Goal: Information Seeking & Learning: Understand process/instructions

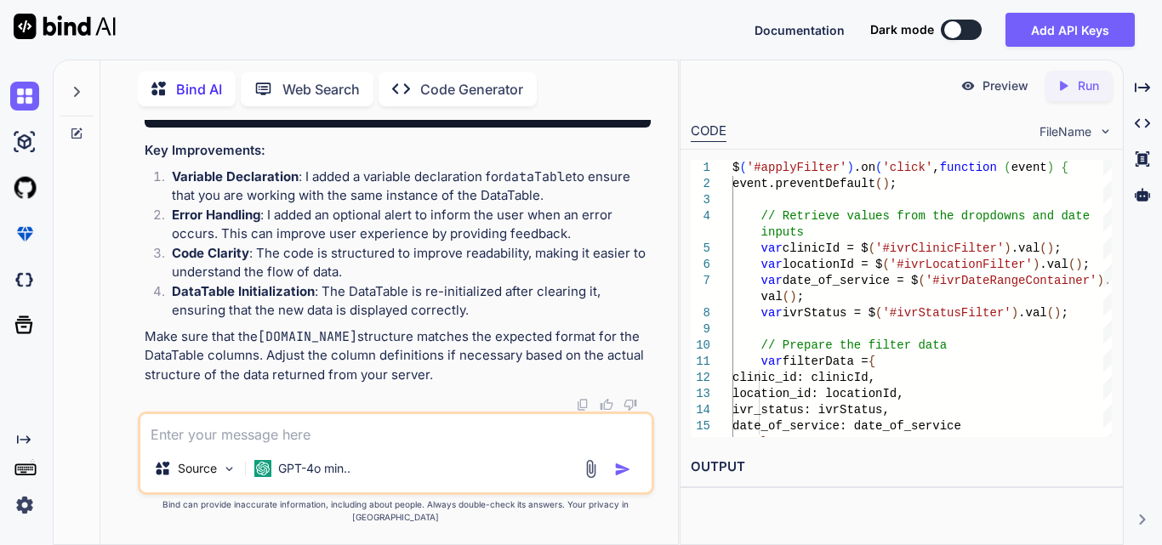
type textarea "$('#applyFilter').on('click', function (event) { event.preventDefault(); // Ret…"
type textarea "x"
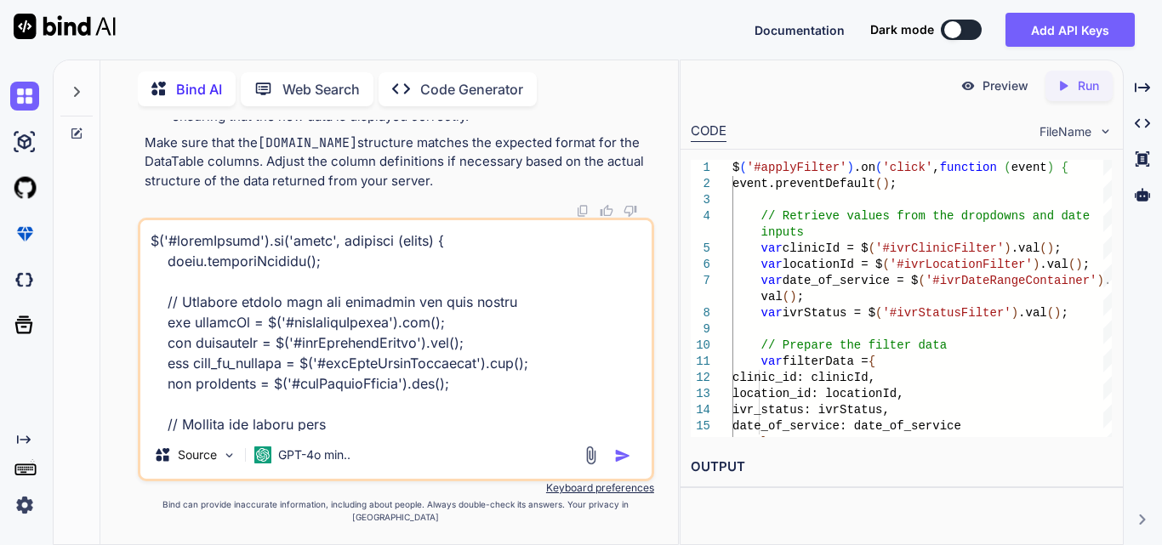
scroll to position [777, 0]
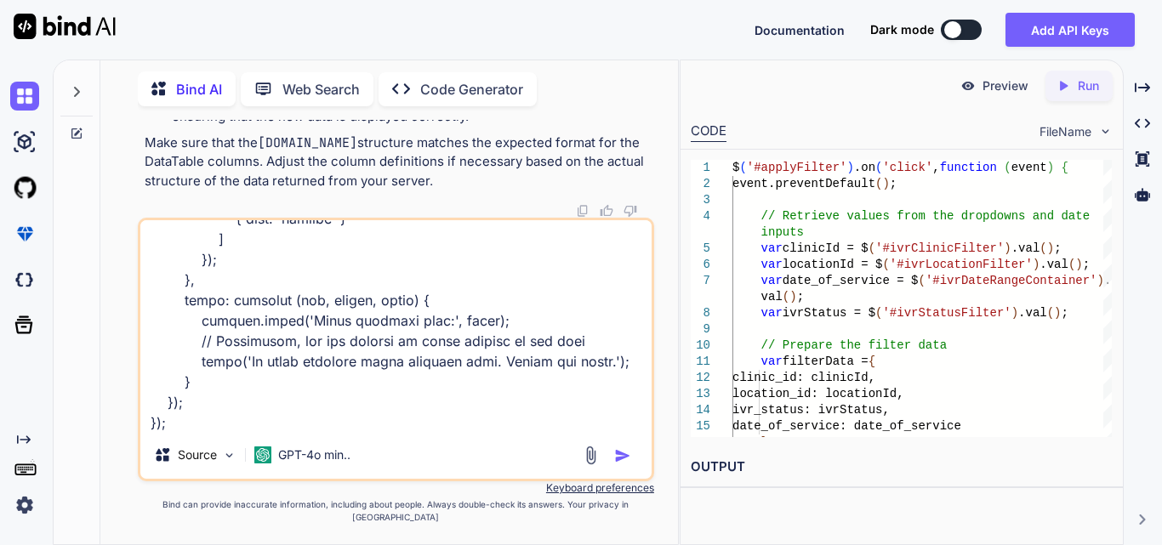
type textarea "$('#applyFilter').on('click', function (event) { event.preventDefault(); // Ret…"
type textarea "x"
type textarea "$('#applyFilter').on('click', function (event) { event.preventDefault(); // Ret…"
type textarea "x"
type textarea "$('#applyFilter').on('click', function (event) { event.preventDefault(); // Ret…"
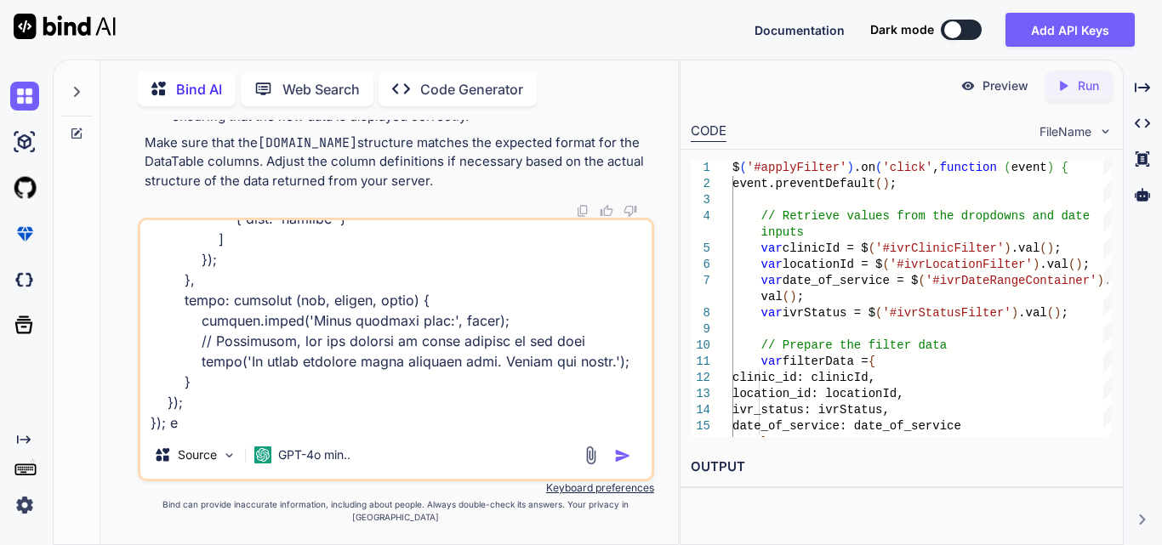
type textarea "x"
type textarea "$('#applyFilter').on('click', function (event) { event.preventDefault(); // Ret…"
type textarea "x"
type textarea "$('#applyFilter').on('click', function (event) { event.preventDefault(); // Ret…"
type textarea "x"
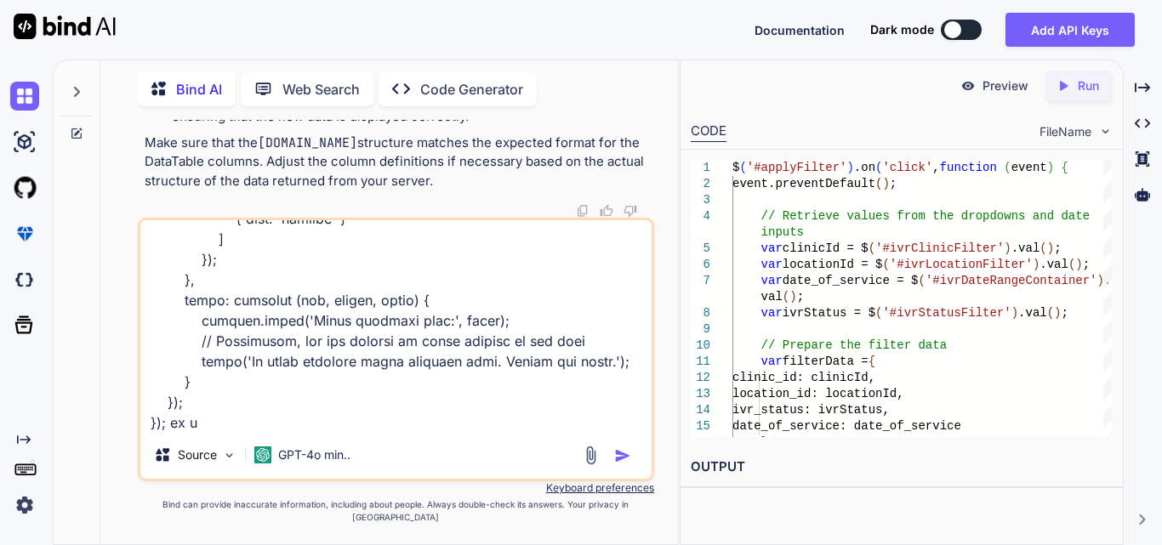
type textarea "$('#applyFilter').on('click', function (event) { event.preventDefault(); // Ret…"
type textarea "x"
type textarea "$('#applyFilter').on('click', function (event) { event.preventDefault(); // Ret…"
type textarea "x"
type textarea "$('#applyFilter').on('click', function (event) { event.preventDefault(); // Ret…"
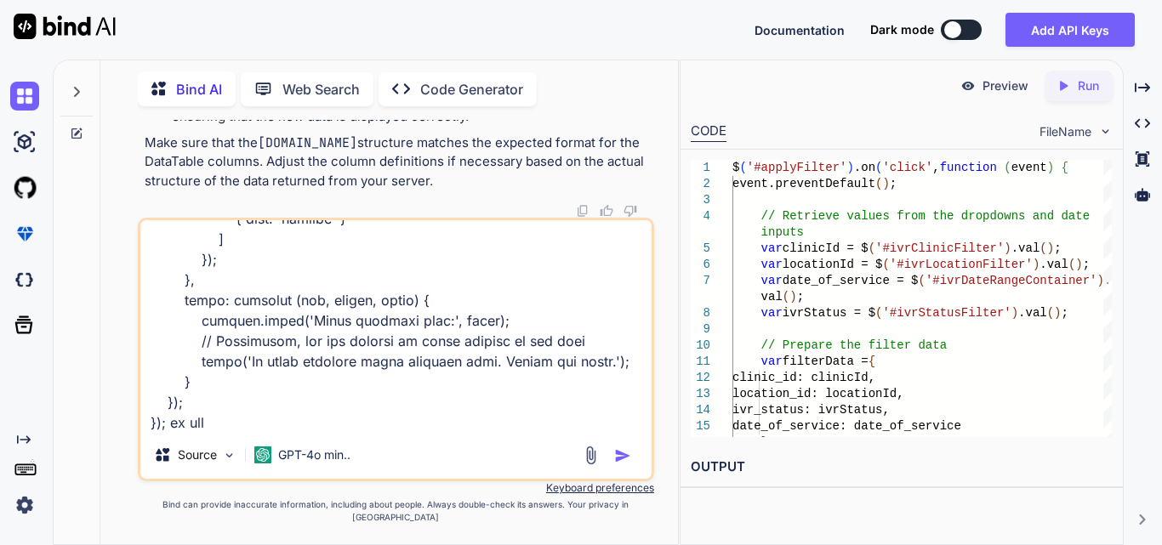
type textarea "x"
type textarea "$('#applyFilter').on('click', function (event) { event.preventDefault(); // Ret…"
type textarea "x"
type textarea "$('#applyFilter').on('click', function (event) { event.preventDefault(); // Ret…"
type textarea "x"
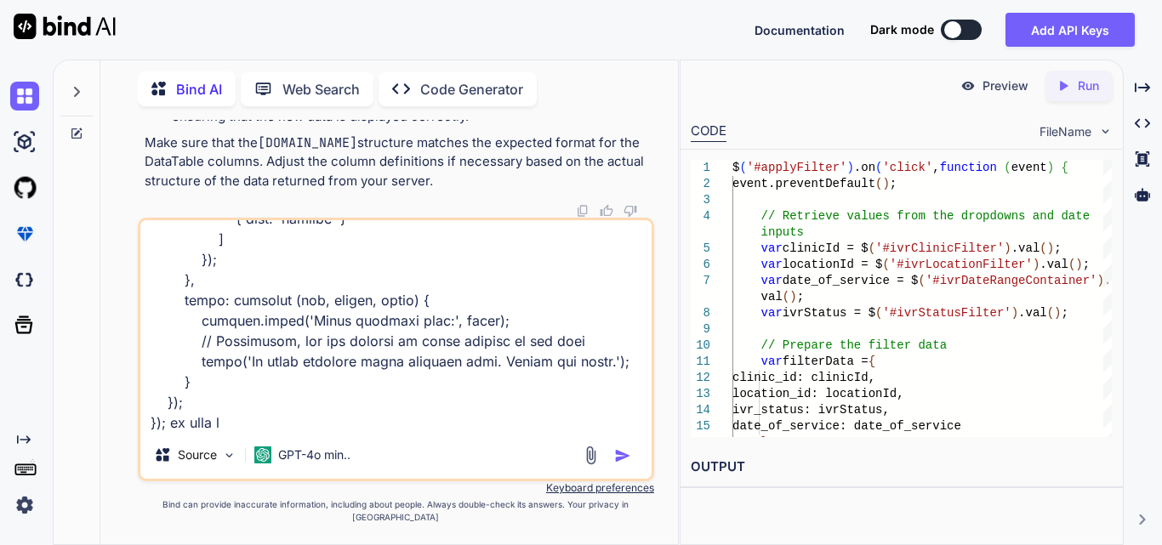
type textarea "$('#applyFilter').on('click', function (event) { event.preventDefault(); // Ret…"
type textarea "x"
type textarea "$('#applyFilter').on('click', function (event) { event.preventDefault(); // Ret…"
type textarea "x"
type textarea "$('#applyFilter').on('click', function (event) { event.preventDefault(); // Ret…"
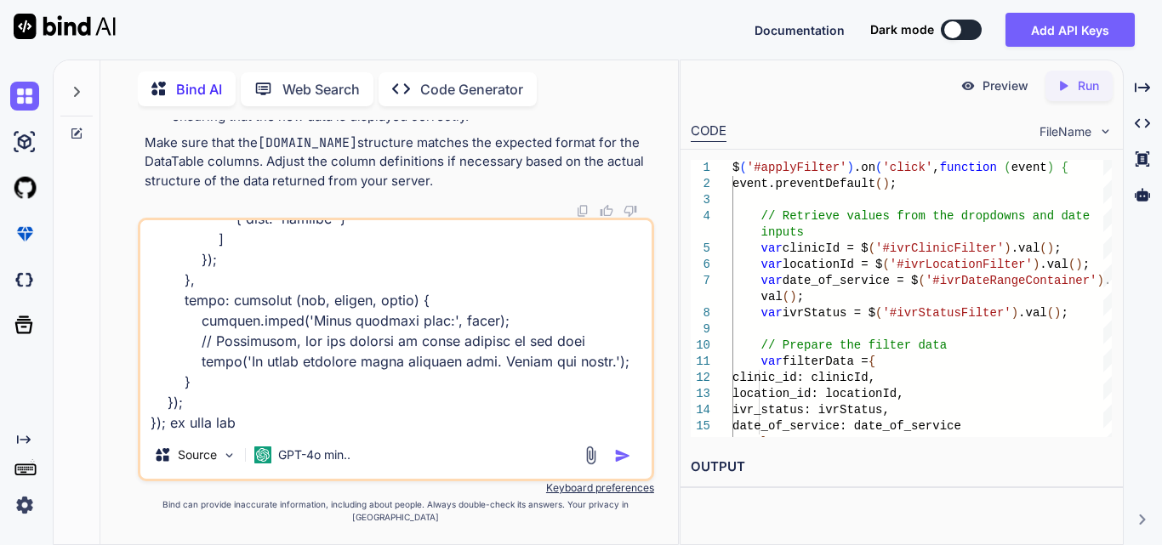
type textarea "x"
type textarea "$('#applyFilter').on('click', function (event) { event.preventDefault(); // Ret…"
type textarea "x"
type textarea "$('#applyFilter').on('click', function (event) { event.preventDefault(); // Ret…"
type textarea "x"
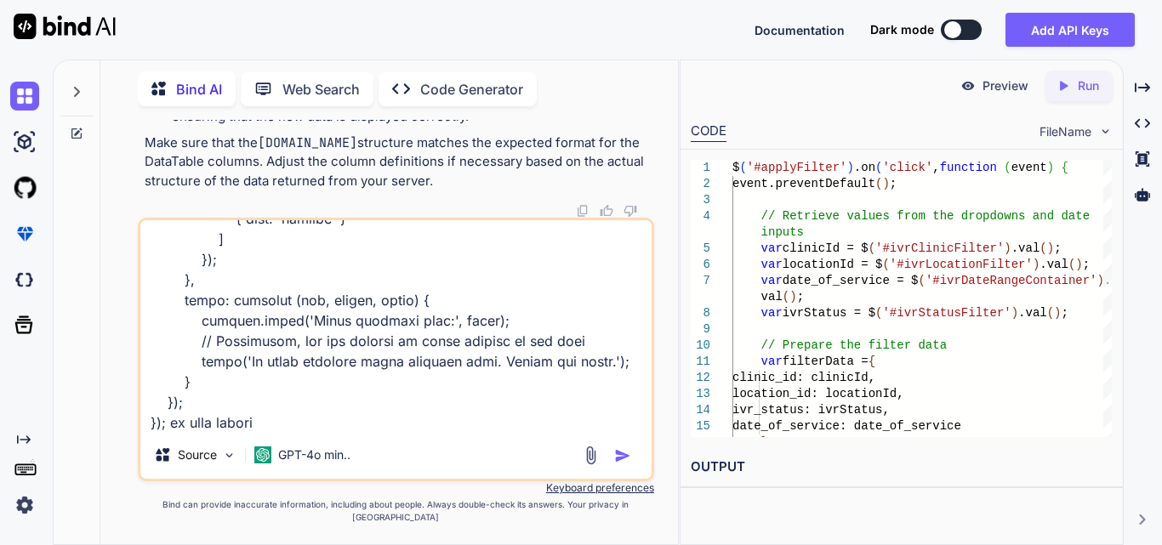
type textarea "$('#applyFilter').on('click', function (event) { event.preventDefault(); // Ret…"
type textarea "x"
type textarea "$('#applyFilter').on('click', function (event) { event.preventDefault(); // Ret…"
type textarea "x"
type textarea "$('#applyFilter').on('click', function (event) { event.preventDefault(); // Ret…"
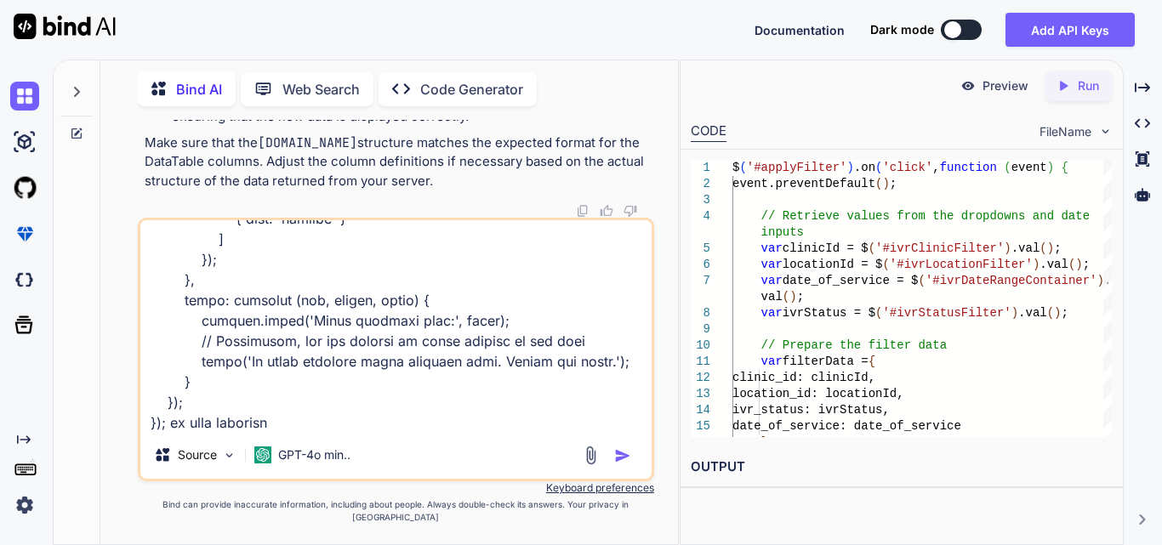
type textarea "x"
type textarea "$('#applyFilter').on('click', function (event) { event.preventDefault(); // Ret…"
type textarea "x"
type textarea "$('#applyFilter').on('click', function (event) { event.preventDefault(); // Ret…"
type textarea "x"
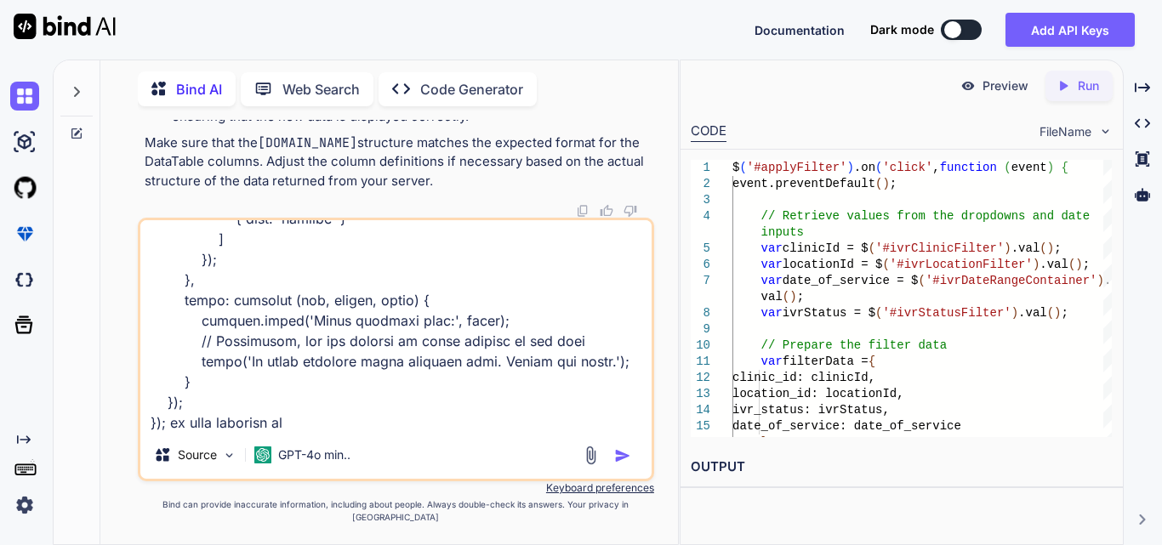
type textarea "$('#applyFilter').on('click', function (event) { event.preventDefault(); // Ret…"
type textarea "x"
type textarea "$('#applyFilter').on('click', function (event) { event.preventDefault(); // Ret…"
type textarea "x"
type textarea "$('#applyFilter').on('click', function (event) { event.preventDefault(); // Ret…"
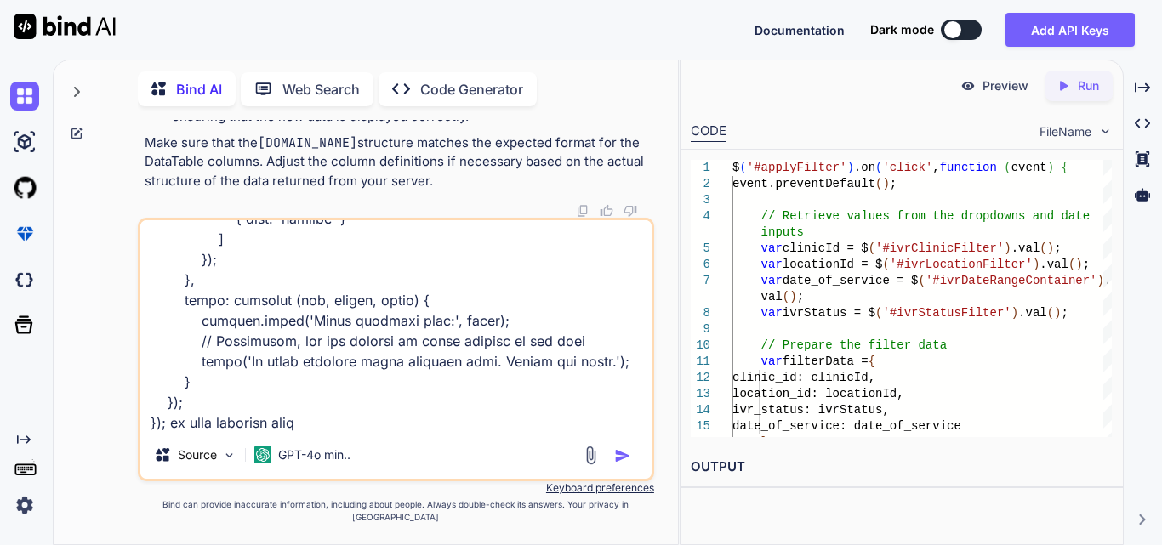
type textarea "x"
type textarea "$('#applyFilter').on('click', function (event) { event.preventDefault(); // Ret…"
type textarea "x"
type textarea "$('#applyFilter').on('click', function (event) { event.preventDefault(); // Ret…"
type textarea "x"
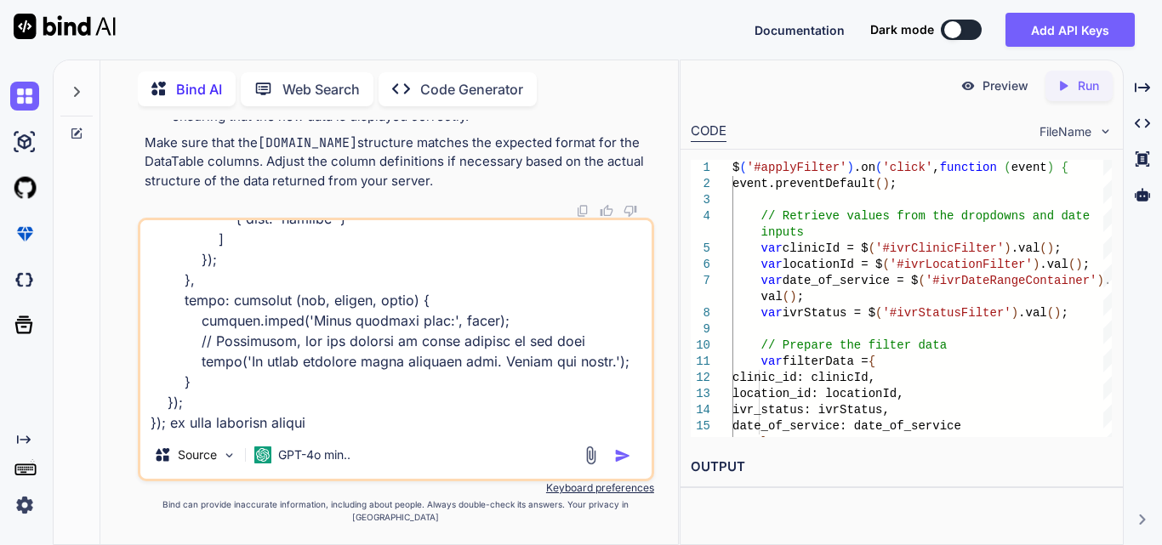
type textarea "$('#applyFilter').on('click', function (event) { event.preventDefault(); // Ret…"
type textarea "x"
type textarea "$('#applyFilter').on('click', function (event) { event.preventDefault(); // Ret…"
type textarea "x"
type textarea "$('#applyFilter').on('click', function (event) { event.preventDefault(); // Ret…"
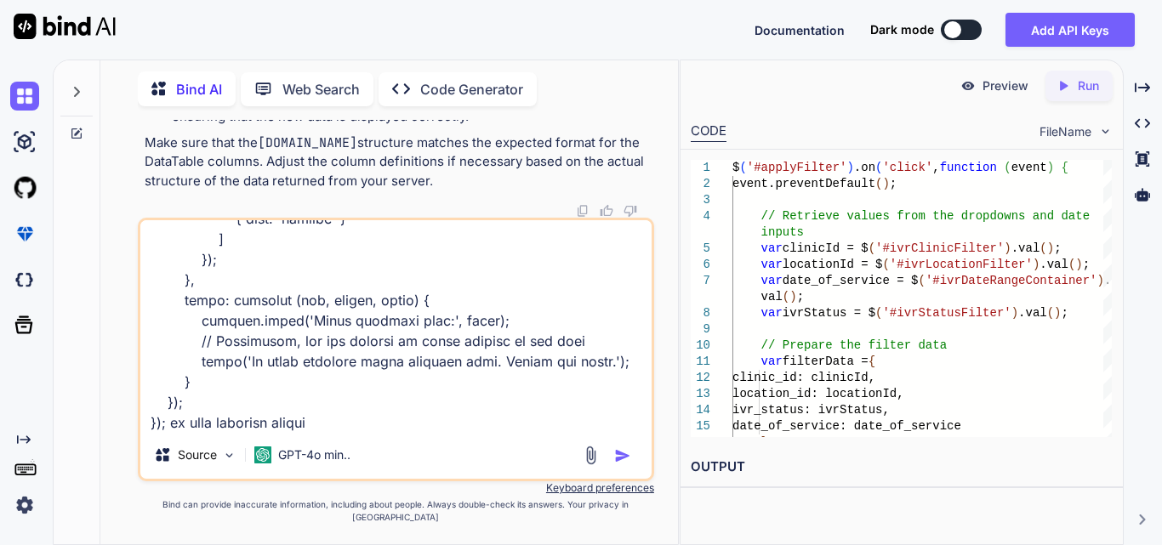
type textarea "x"
type textarea "$('#applyFilter').on('click', function (event) { event.preventDefault(); // Ret…"
type textarea "x"
type textarea "$('#applyFilter').on('click', function (event) { event.preventDefault(); // Ret…"
type textarea "x"
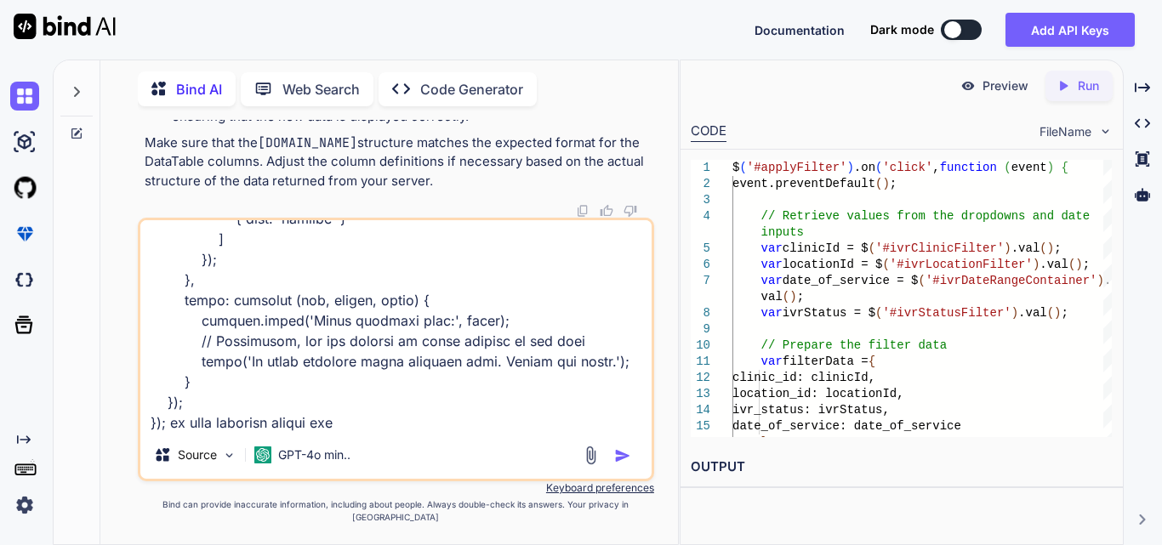
type textarea "$('#applyFilter').on('click', function (event) { event.preventDefault(); // Ret…"
type textarea "x"
type textarea "$('#applyFilter').on('click', function (event) { event.preventDefault(); // Ret…"
type textarea "x"
type textarea "$('#applyFilter').on('click', function (event) { event.preventDefault(); // Ret…"
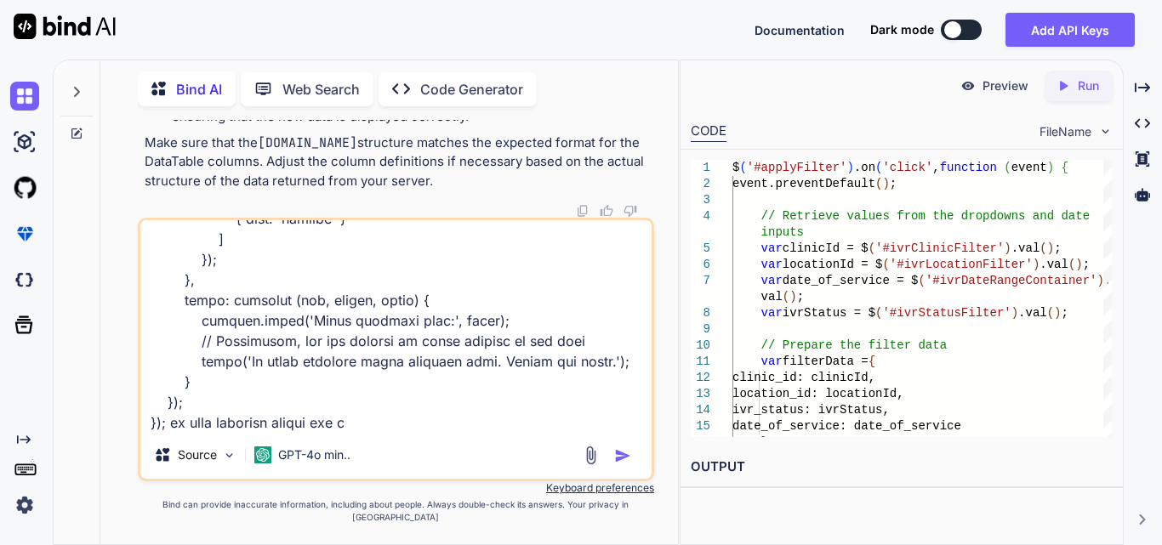
type textarea "x"
type textarea "$('#applyFilter').on('click', function (event) { event.preventDefault(); // Ret…"
type textarea "x"
type textarea "$('#applyFilter').on('click', function (event) { event.preventDefault(); // Ret…"
type textarea "x"
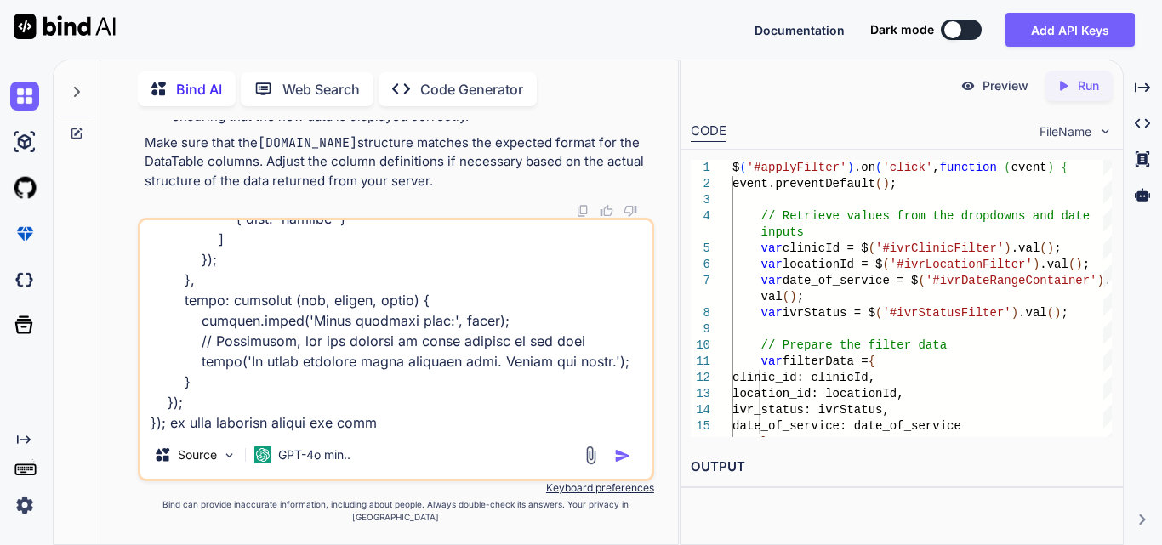
type textarea "$('#applyFilter').on('click', function (event) { event.preventDefault(); // Ret…"
type textarea "x"
type textarea "$('#applyFilter').on('click', function (event) { event.preventDefault(); // Ret…"
type textarea "x"
type textarea "$('#applyFilter').on('click', function (event) { event.preventDefault(); // Ret…"
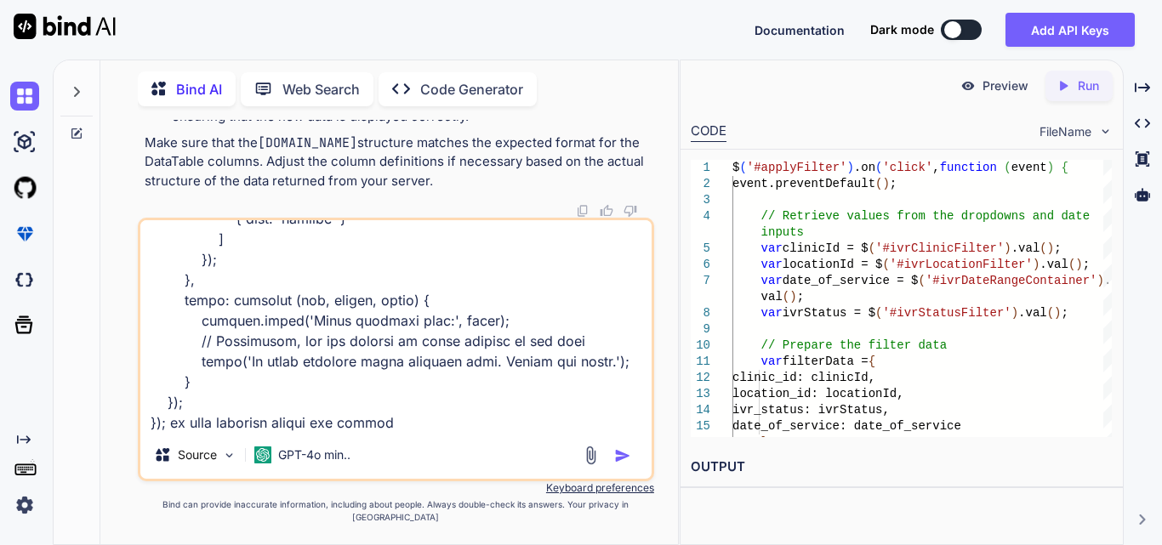
type textarea "x"
type textarea "$('#applyFilter').on('click', function (event) { event.preventDefault(); // Ret…"
type textarea "x"
type textarea "$('#applyFilter').on('click', function (event) { event.preventDefault(); // Ret…"
type textarea "x"
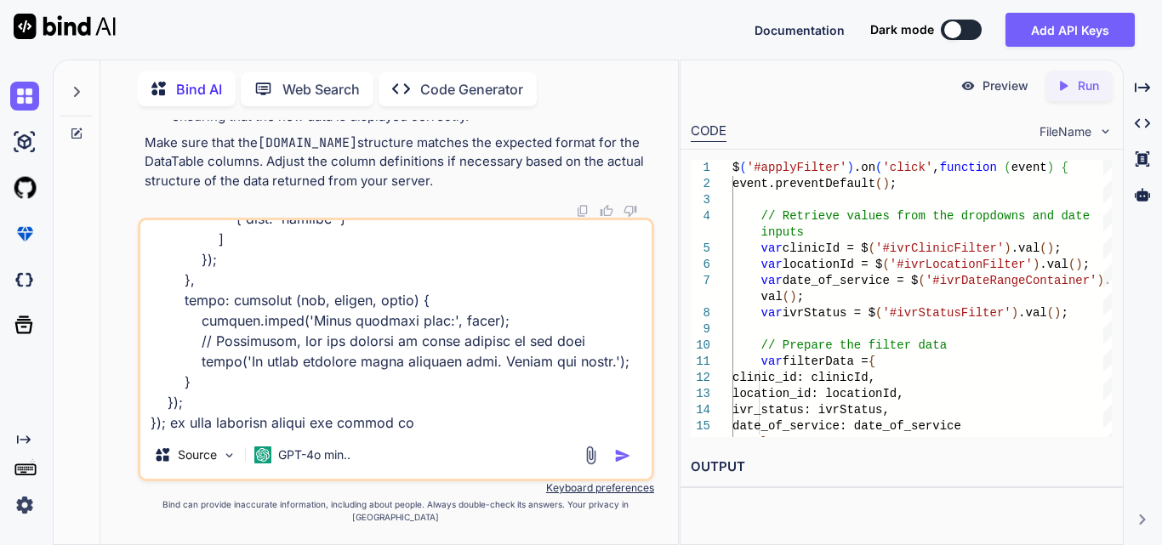
type textarea "$('#applyFilter').on('click', function (event) { event.preventDefault(); // Ret…"
type textarea "x"
type textarea "$('#applyFilter').on('click', function (event) { event.preventDefault(); // Ret…"
type textarea "x"
type textarea "$('#applyFilter').on('click', function (event) { event.preventDefault(); // Ret…"
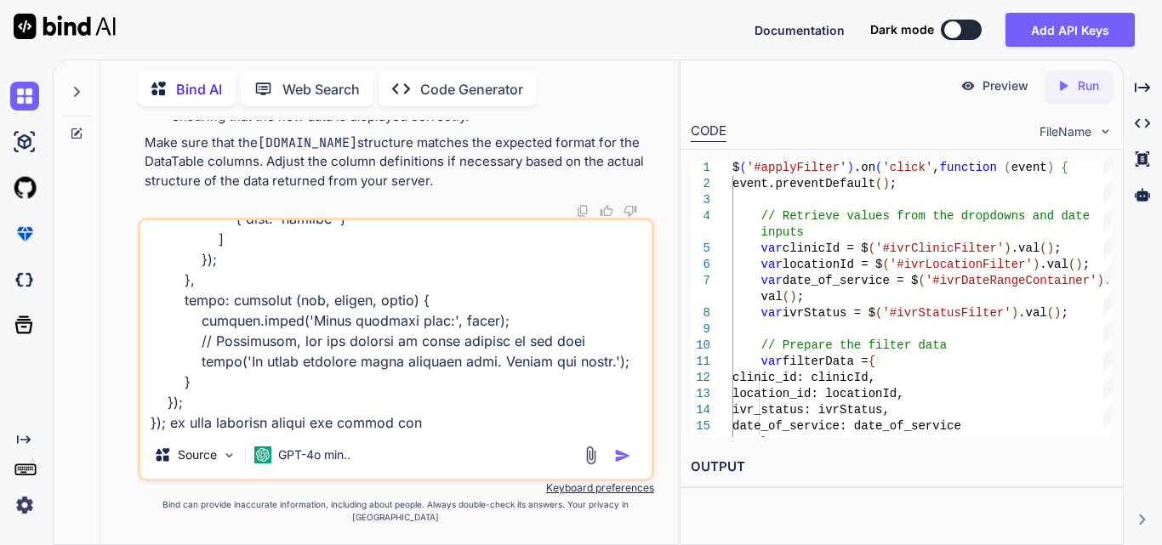
type textarea "x"
type textarea "$('#applyFilter').on('click', function (event) { event.preventDefault(); // Ret…"
type textarea "x"
type textarea "$('#applyFilter').on('click', function (event) { event.preventDefault(); // Ret…"
type textarea "x"
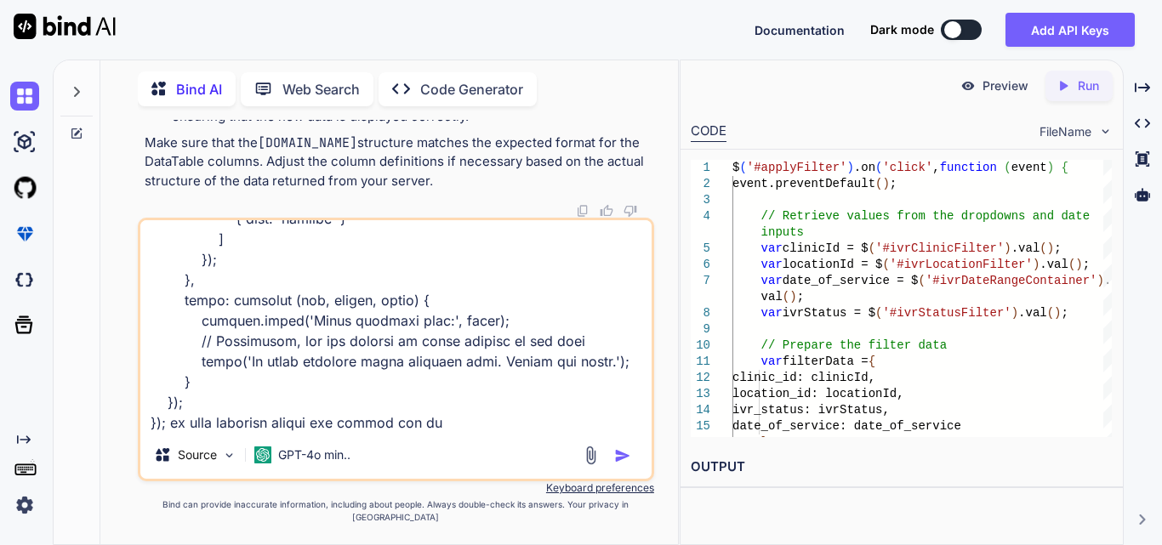
type textarea "$('#applyFilter').on('click', function (event) { event.preventDefault(); // Ret…"
type textarea "x"
type textarea "$('#applyFilter').on('click', function (event) { event.preventDefault(); // Ret…"
type textarea "x"
type textarea "$('#applyFilter').on('click', function (event) { event.preventDefault(); // Ret…"
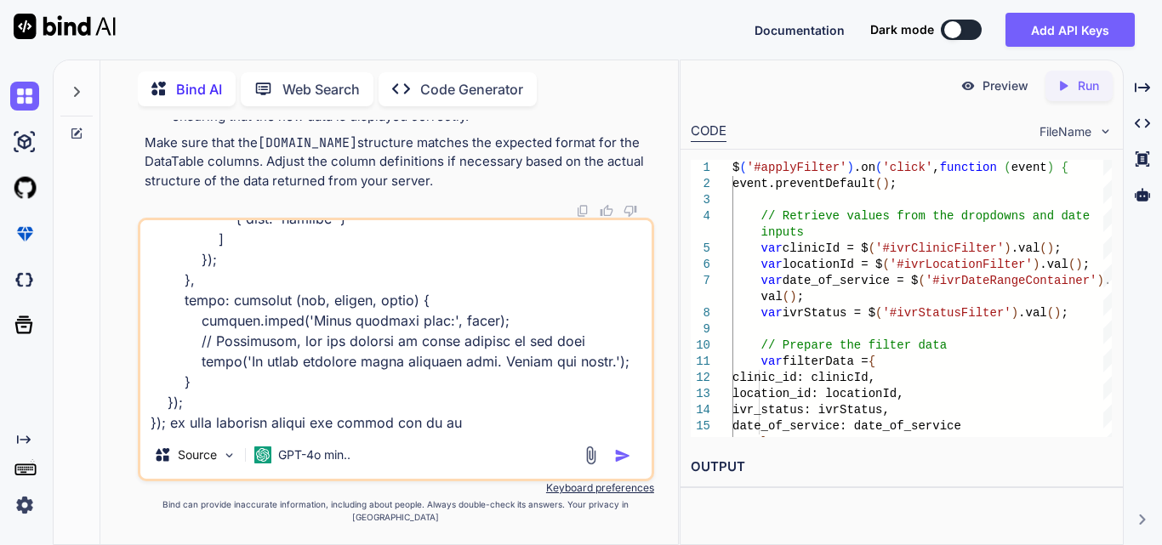
type textarea "x"
type textarea "$('#applyFilter').on('click', function (event) { event.preventDefault(); // Ret…"
type textarea "x"
type textarea "$('#applyFilter').on('click', function (event) { event.preventDefault(); // Ret…"
type textarea "x"
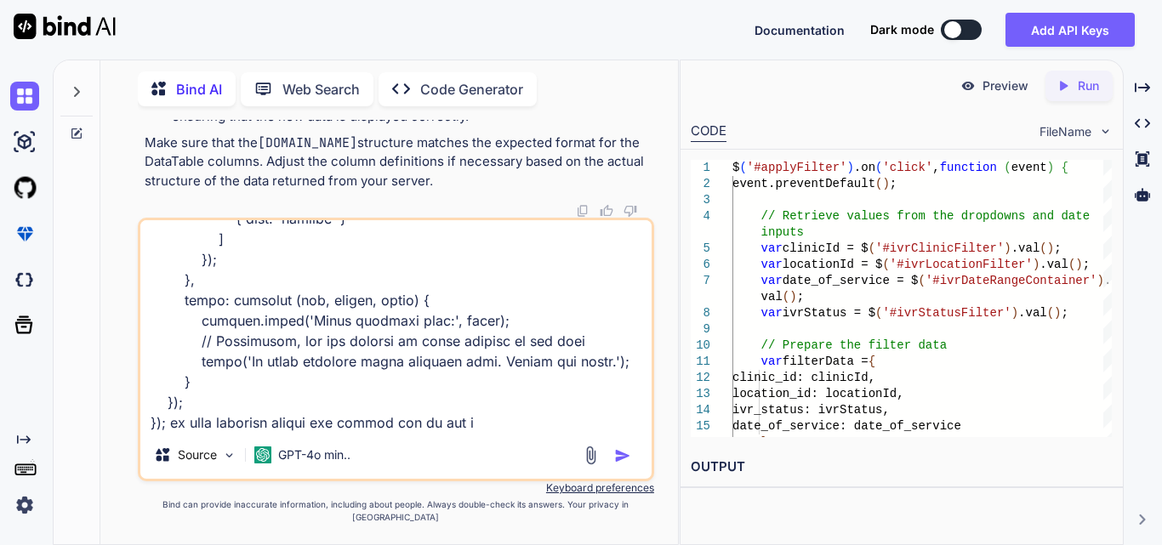
type textarea "$('#applyFilter').on('click', function (event) { event.preventDefault(); // Ret…"
type textarea "x"
type textarea "$('#applyFilter').on('click', function (event) { event.preventDefault(); // Ret…"
type textarea "x"
type textarea "$('#applyFilter').on('click', function (event) { event.preventDefault(); // Ret…"
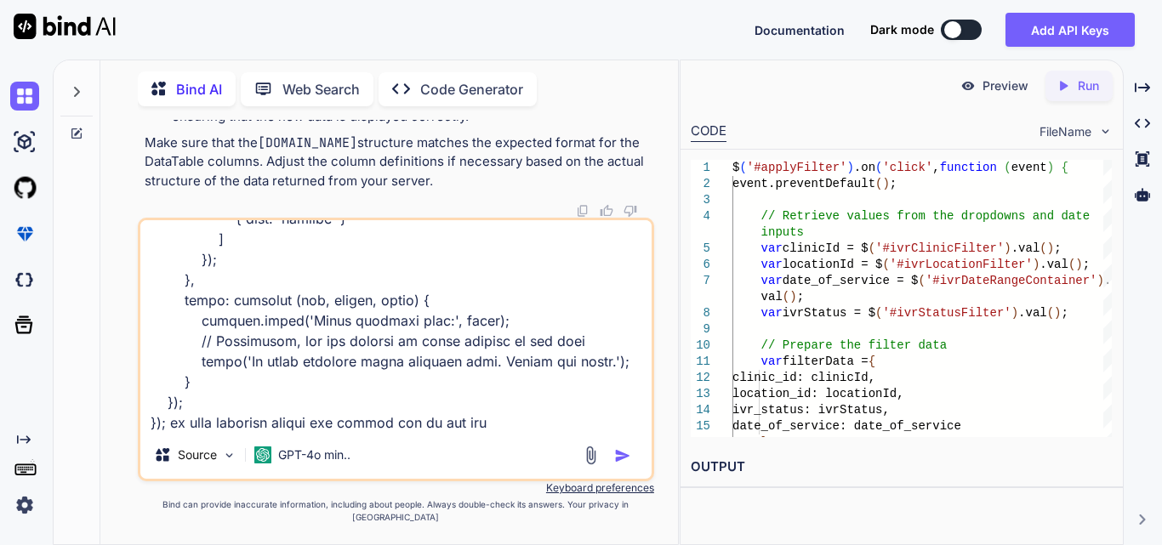
type textarea "x"
type textarea "$('#applyFilter').on('click', function (event) { event.preventDefault(); // Ret…"
type textarea "x"
type textarea "$('#applyFilter').on('click', function (event) { event.preventDefault(); // Ret…"
type textarea "x"
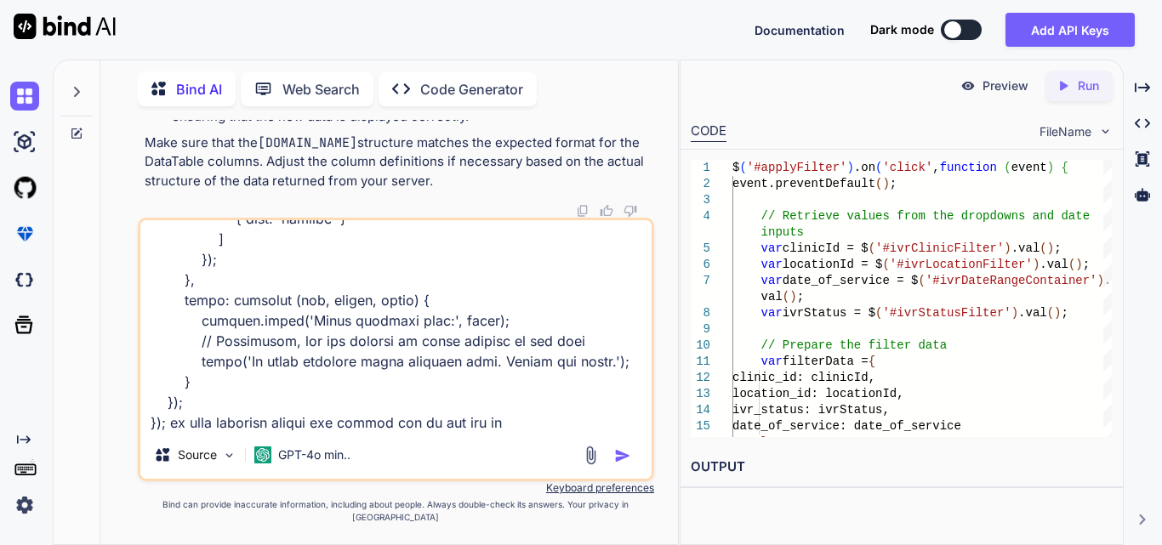
type textarea "$('#applyFilter').on('click', function (event) { event.preventDefault(); // Ret…"
type textarea "x"
type textarea "$('#applyFilter').on('click', function (event) { event.preventDefault(); // Ret…"
type textarea "x"
type textarea "$('#applyFilter').on('click', function (event) { event.preventDefault(); // Ret…"
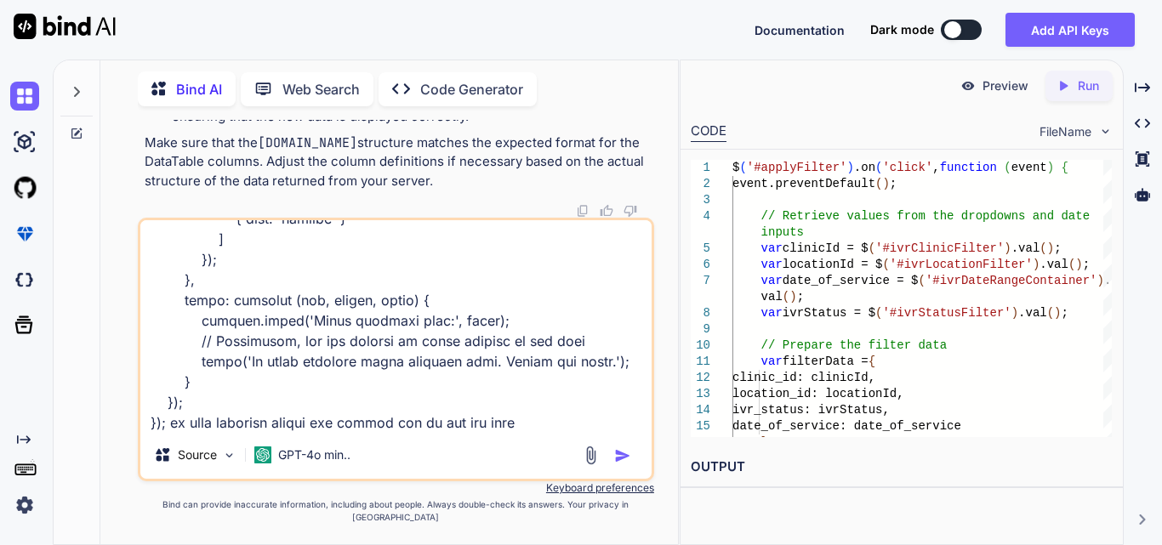
type textarea "x"
type textarea "$('#applyFilter').on('click', function (event) { event.preventDefault(); // Ret…"
type textarea "x"
type textarea "$('#applyFilter').on('click', function (event) { event.preventDefault(); // Ret…"
type textarea "x"
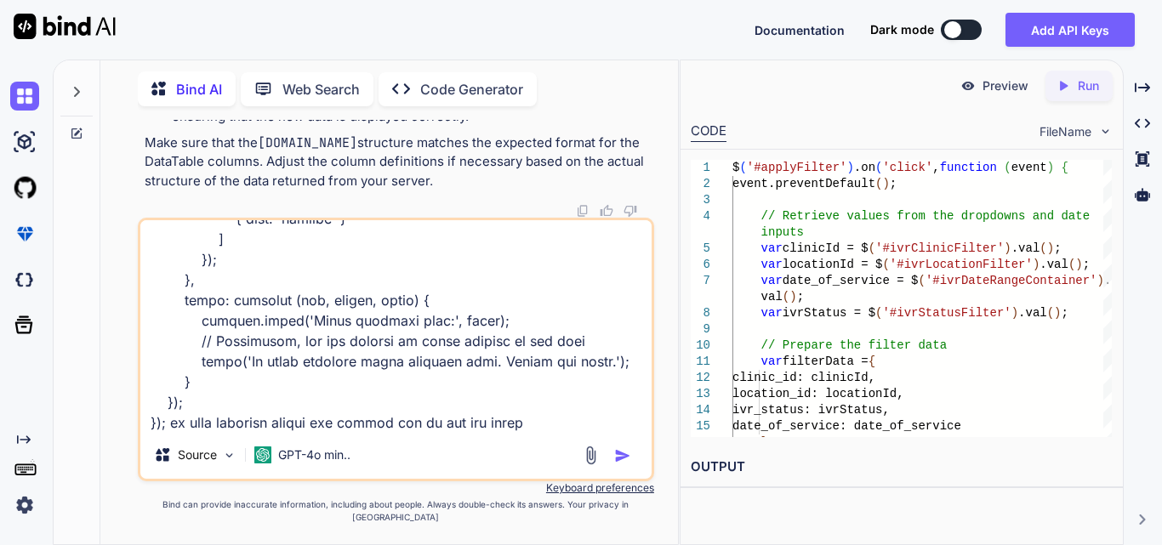
type textarea "$('#applyFilter').on('click', function (event) { event.preventDefault(); // Ret…"
type textarea "x"
type textarea "$('#applyFilter').on('click', function (event) { event.preventDefault(); // Ret…"
type textarea "x"
type textarea "$('#applyFilter').on('click', function (event) { event.preventDefault(); // Ret…"
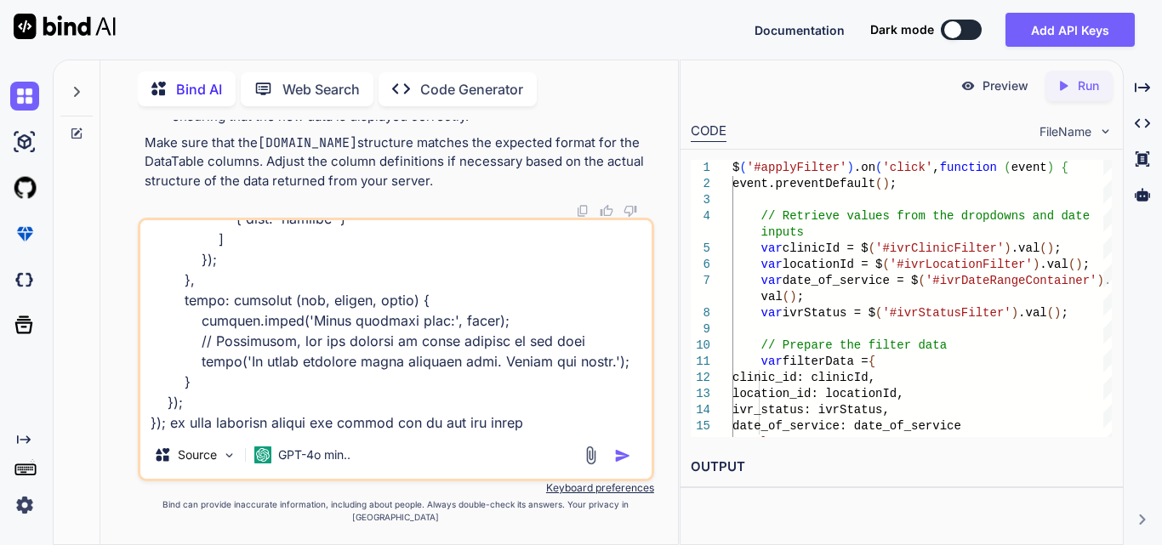
type textarea "x"
type textarea "$('#applyFilter').on('click', function (event) { event.preventDefault(); // Ret…"
type textarea "x"
type textarea "$('#applyFilter').on('click', function (event) { event.preventDefault(); // Ret…"
type textarea "x"
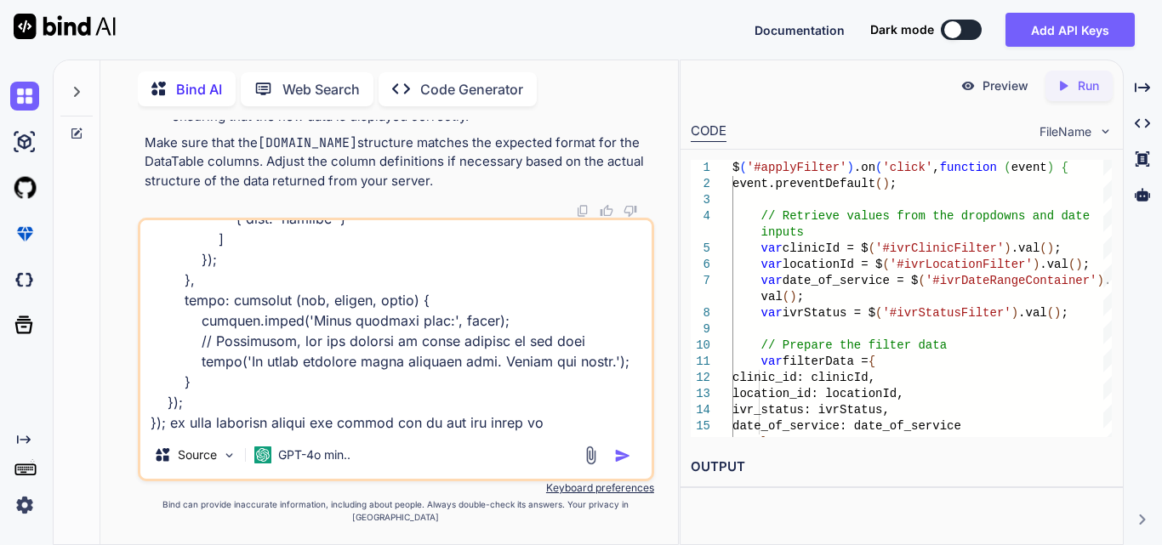
type textarea "$('#applyFilter').on('click', function (event) { event.preventDefault(); // Ret…"
type textarea "x"
type textarea "$('#applyFilter').on('click', function (event) { event.preventDefault(); // Ret…"
type textarea "x"
type textarea "$('#applyFilter').on('click', function (event) { event.preventDefault(); // Ret…"
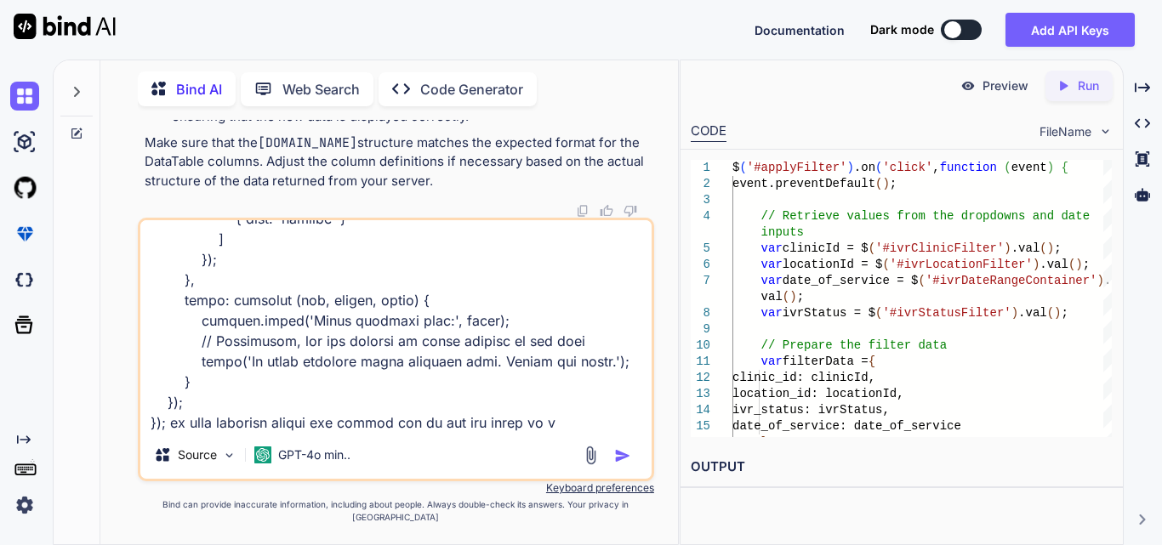
type textarea "x"
type textarea "$('#applyFilter').on('click', function (event) { event.preventDefault(); // Ret…"
type textarea "x"
type textarea "$('#applyFilter').on('click', function (event) { event.preventDefault(); // Ret…"
type textarea "x"
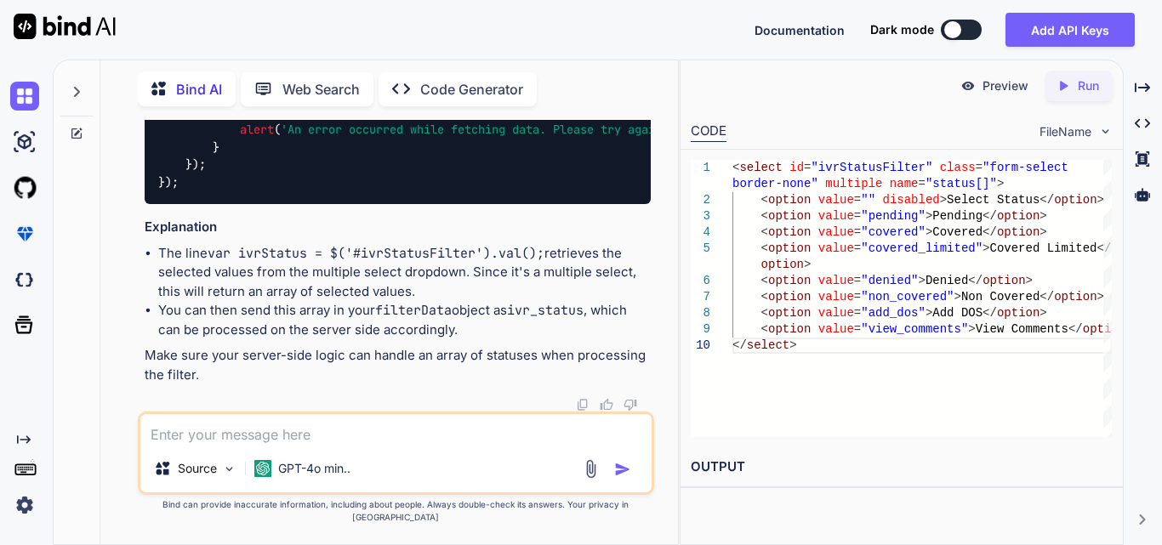
scroll to position [7904, 0]
drag, startPoint x: 495, startPoint y: 285, endPoint x: 216, endPoint y: 279, distance: 279.0
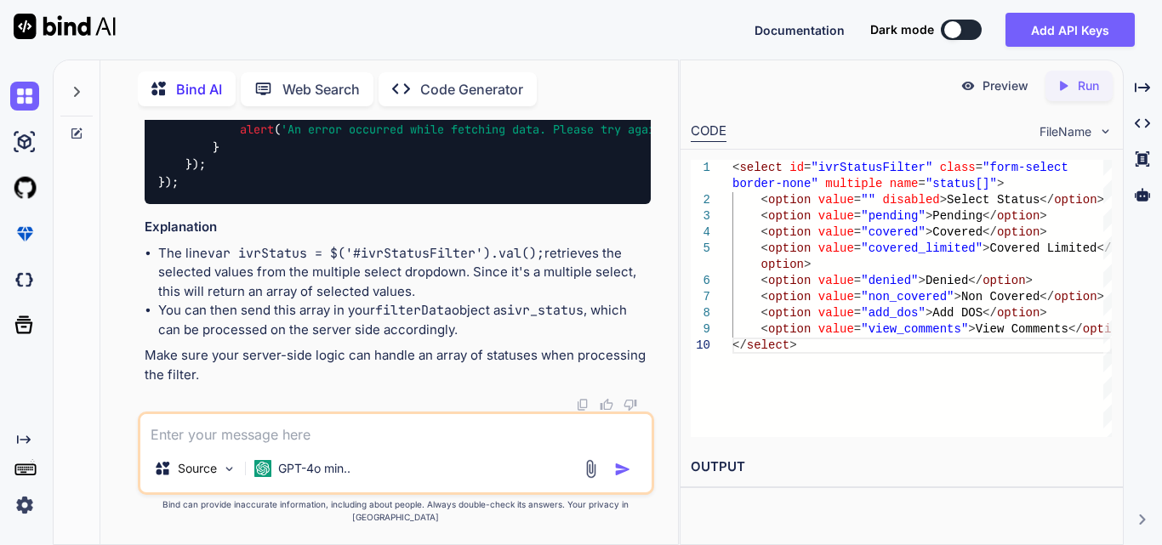
drag, startPoint x: 156, startPoint y: 289, endPoint x: 445, endPoint y: 305, distance: 288.7
click at [445, 305] on ul "The line var ivrStatus = $('#ivrStatusFilter').val(); retrieves the selected va…" at bounding box center [398, 292] width 506 height 96
click at [456, 302] on li "The line var ivrStatus = $('#ivrStatusFilter').val(); retrieves the selected va…" at bounding box center [404, 273] width 492 height 58
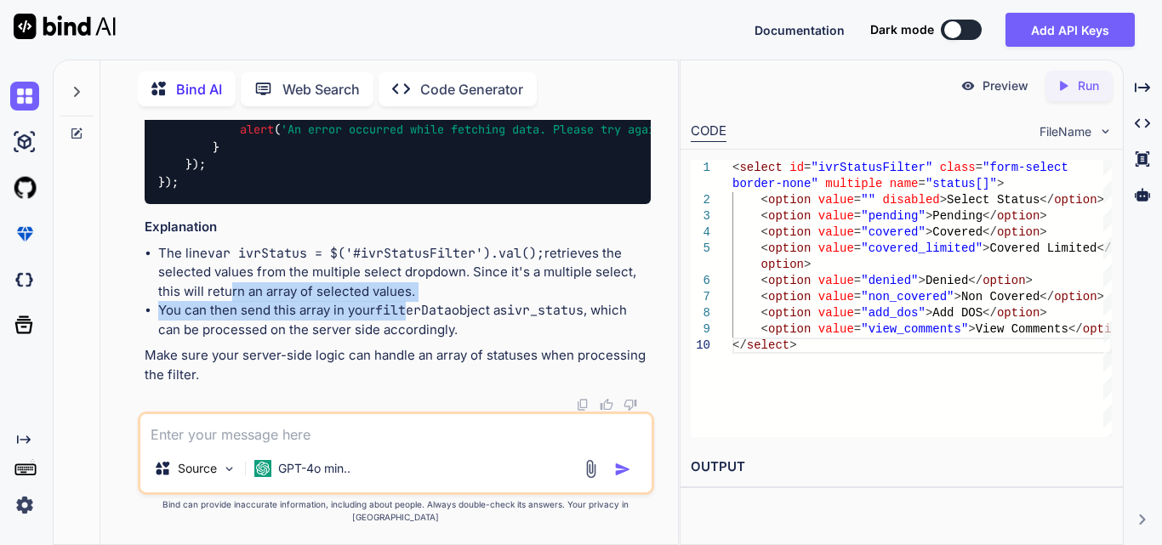
drag, startPoint x: 223, startPoint y: 301, endPoint x: 409, endPoint y: 319, distance: 187.1
click at [409, 319] on ul "The line var ivrStatus = $('#ivrStatusFilter').val(); retrieves the selected va…" at bounding box center [398, 292] width 506 height 96
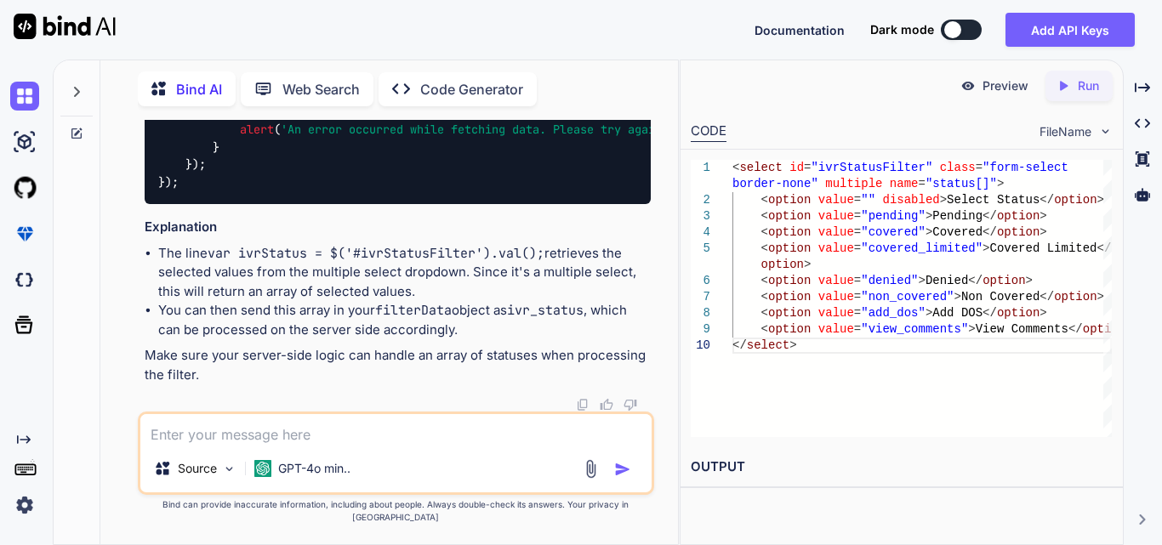
click at [458, 316] on li "You can then send this array in your filterData object as ivr_status , which ca…" at bounding box center [404, 320] width 492 height 38
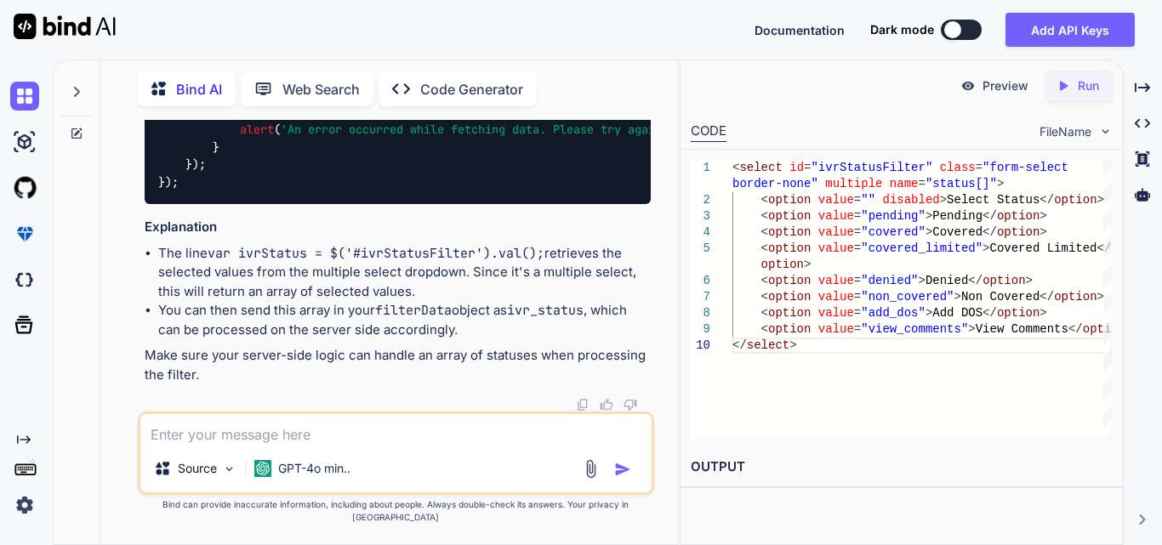
drag, startPoint x: 185, startPoint y: 339, endPoint x: 489, endPoint y: 344, distance: 304.5
copy code "var ivrStatus = $( '#ivrStatusFilter' ). val ();"
click at [344, 445] on textarea at bounding box center [395, 429] width 511 height 31
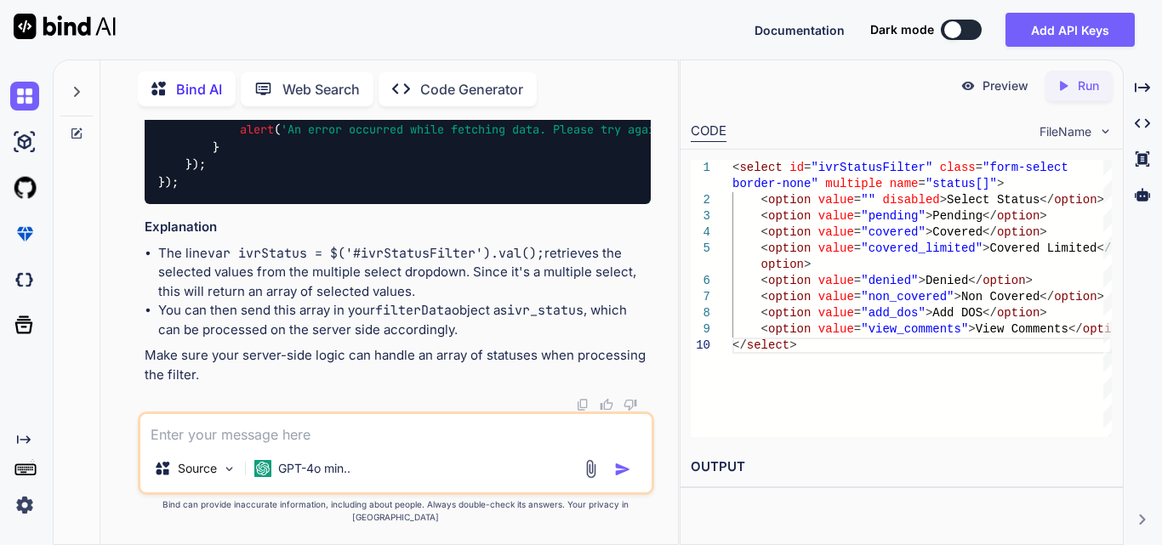
paste textarea "<div class="col-md-6 col-lg-2 col-xl-2"> <select id="{{ $statusId ?? 'statusFil…"
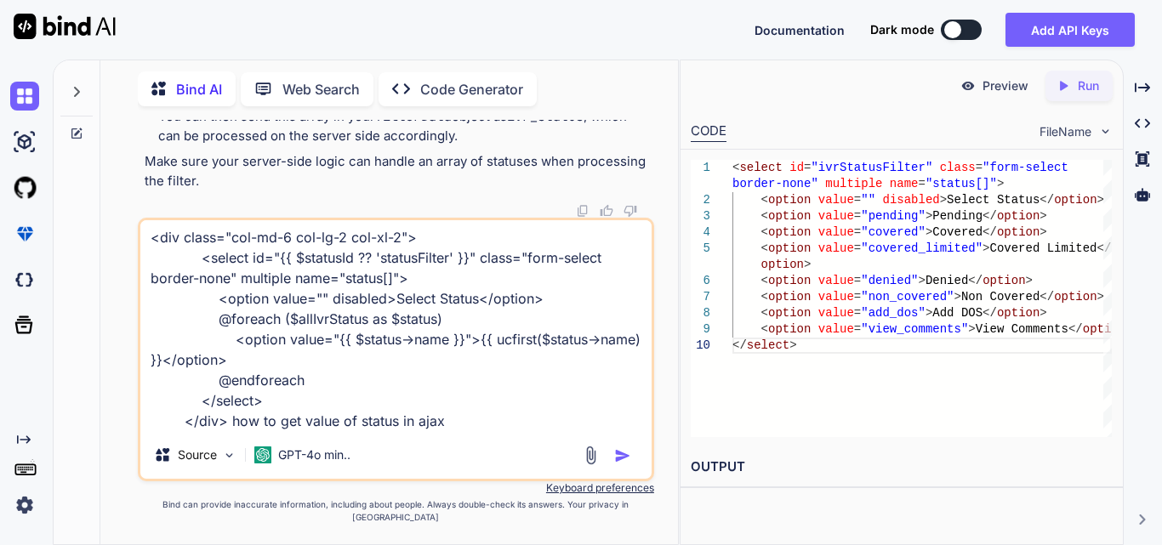
type textarea "<div class="col-md-6 col-lg-2 col-xl-2"> <select id="{{ $statusId ?? 'statusFil…"
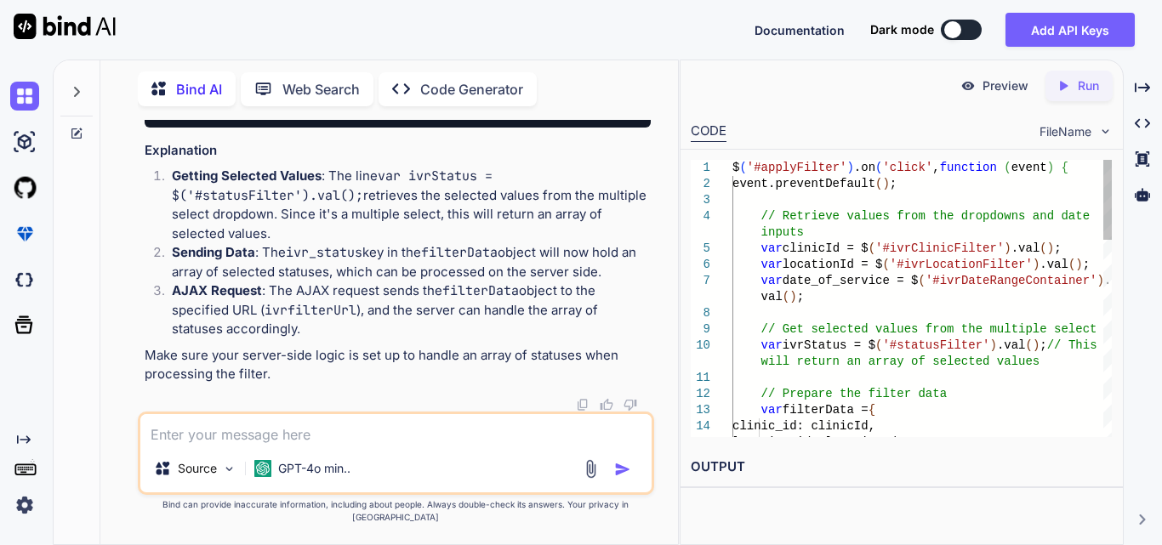
scroll to position [9544, 0]
drag, startPoint x: 435, startPoint y: 332, endPoint x: 178, endPoint y: 239, distance: 273.0
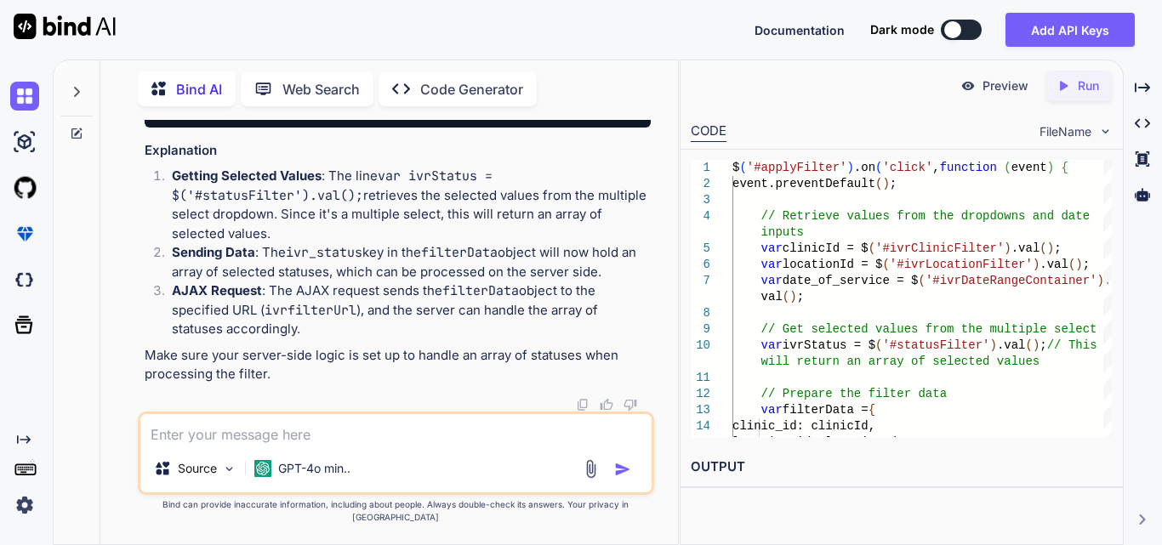
click at [337, 436] on textarea at bounding box center [395, 429] width 511 height 31
paste textarea "<div class="col-md-6 col-lg-2 col-xl-2"> <select id="{{ $statusId ?? 'statusFil…"
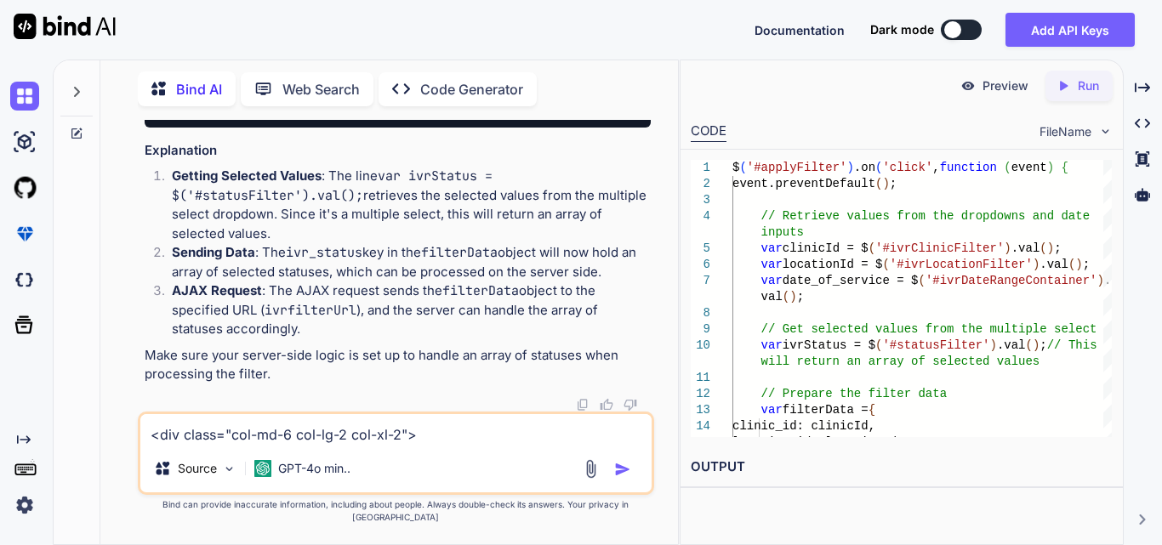
scroll to position [22, 0]
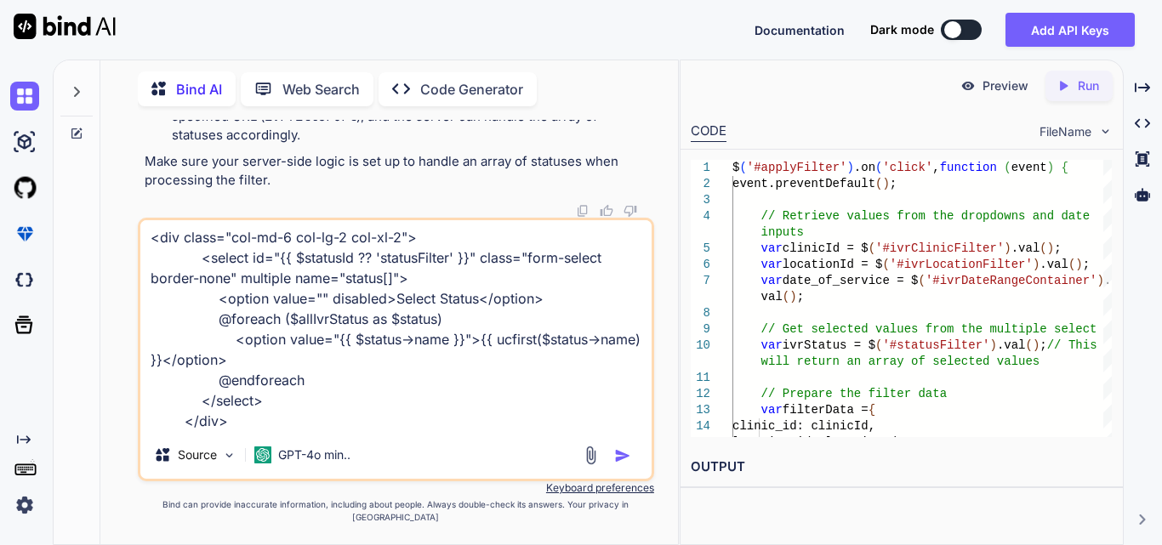
paste textarea "document.addEventListener('DOMContentLoaded', function() { const element = docu…"
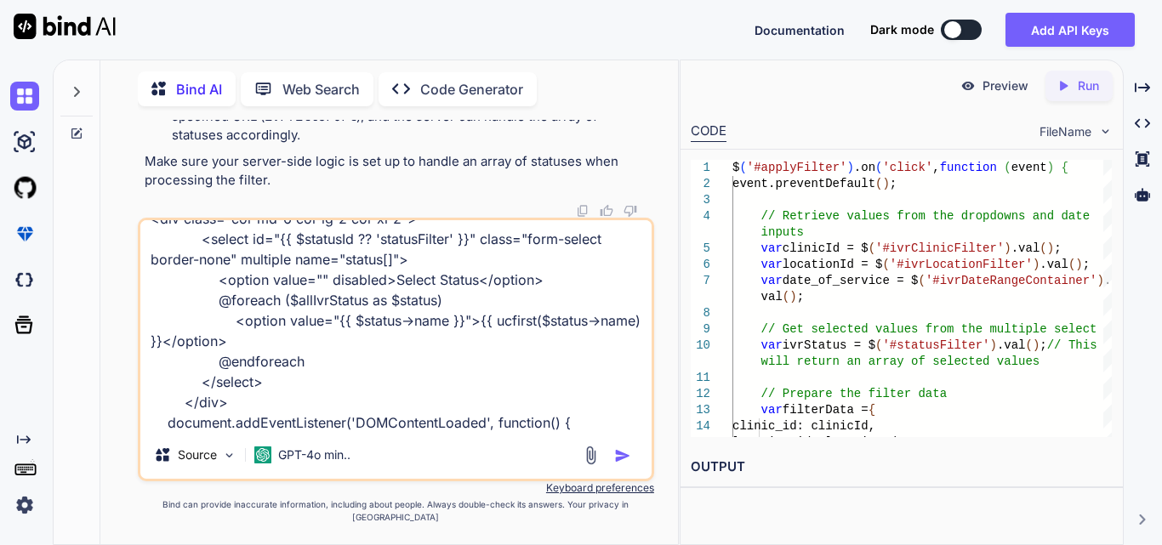
scroll to position [165, 0]
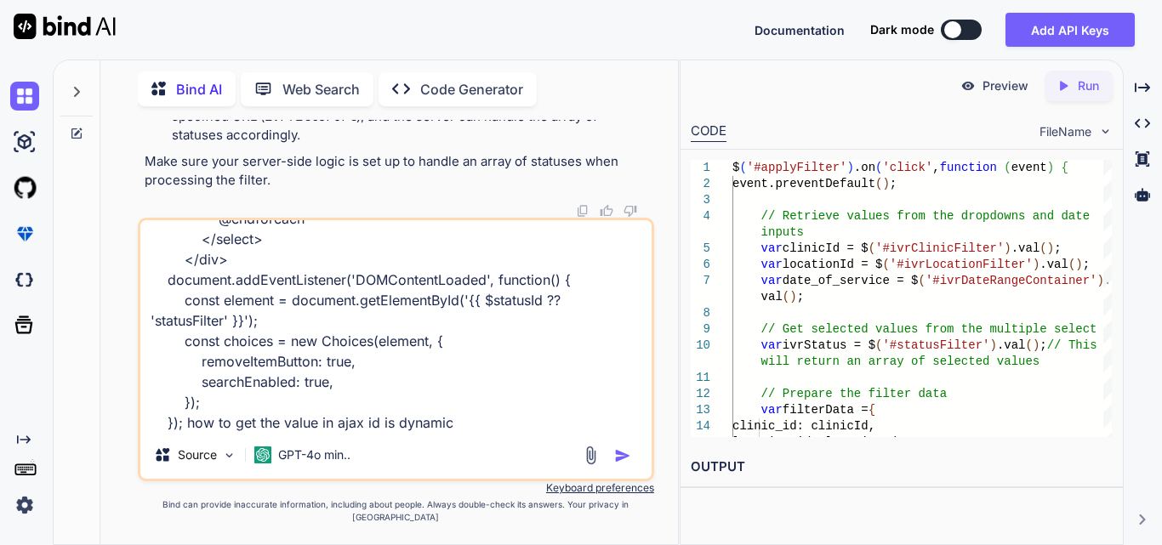
type textarea "<div class="col-md-6 col-lg-2 col-xl-2"> <select id="{{ $statusId ?? 'statusFil…"
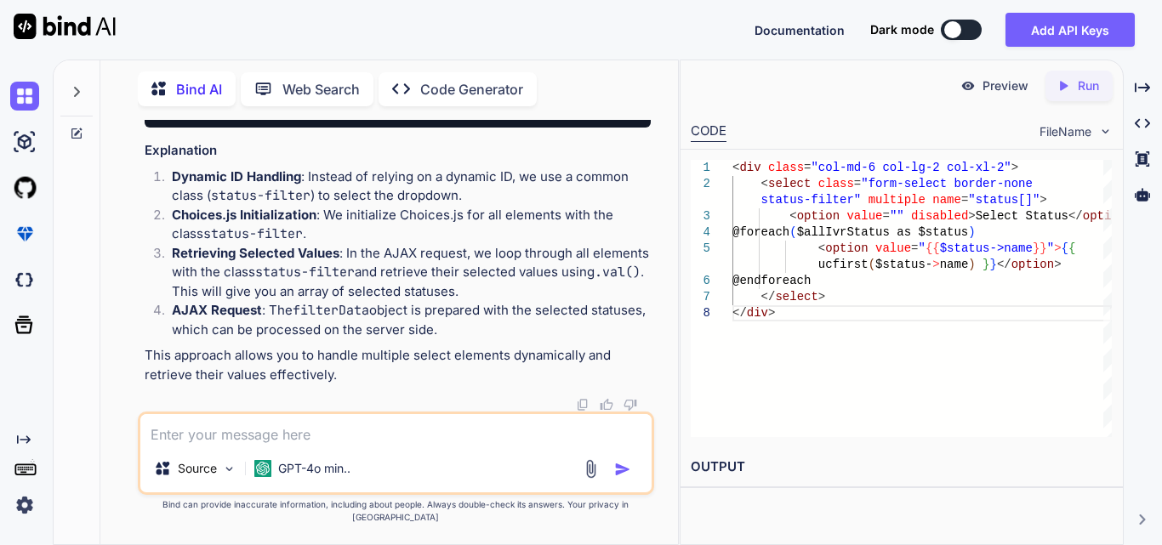
scroll to position [11737, 0]
drag, startPoint x: 173, startPoint y: 176, endPoint x: 336, endPoint y: 183, distance: 163.4
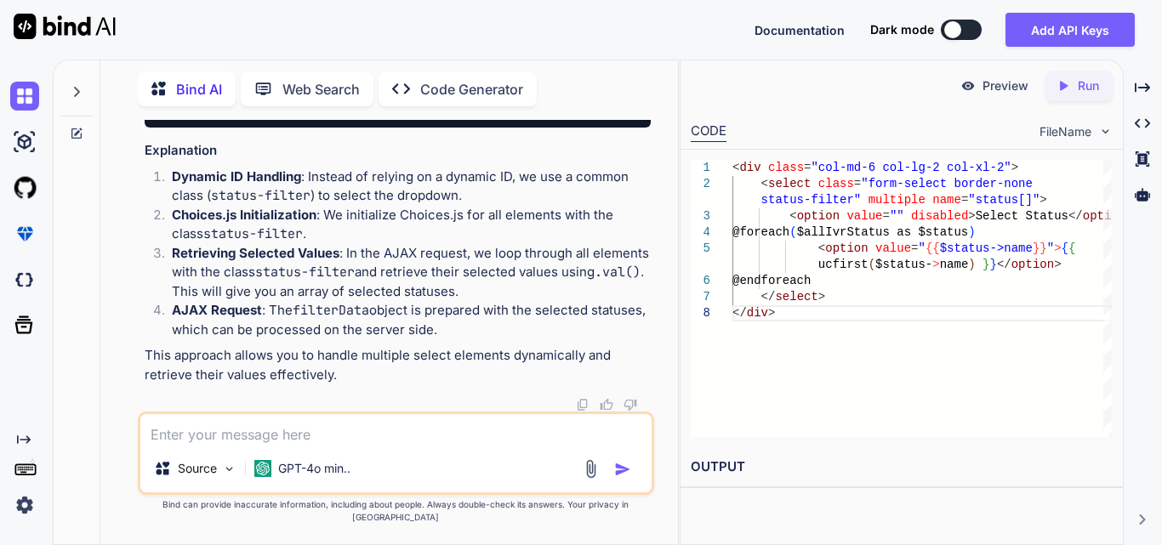
drag, startPoint x: 551, startPoint y: 326, endPoint x: 648, endPoint y: 325, distance: 96.9
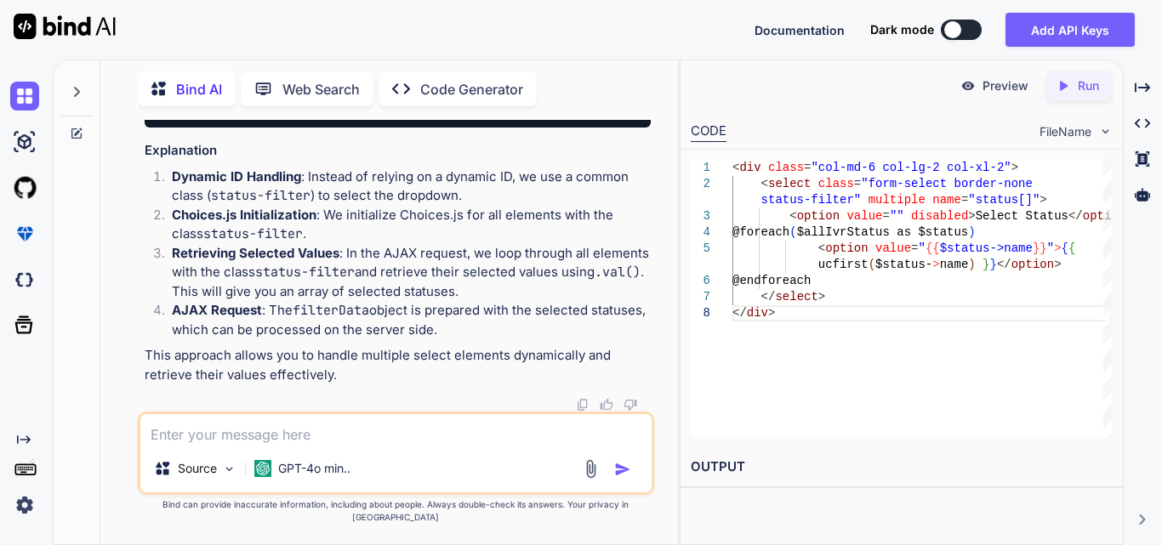
drag, startPoint x: 344, startPoint y: 328, endPoint x: 439, endPoint y: 329, distance: 94.4
drag, startPoint x: 206, startPoint y: 315, endPoint x: 178, endPoint y: 268, distance: 54.5
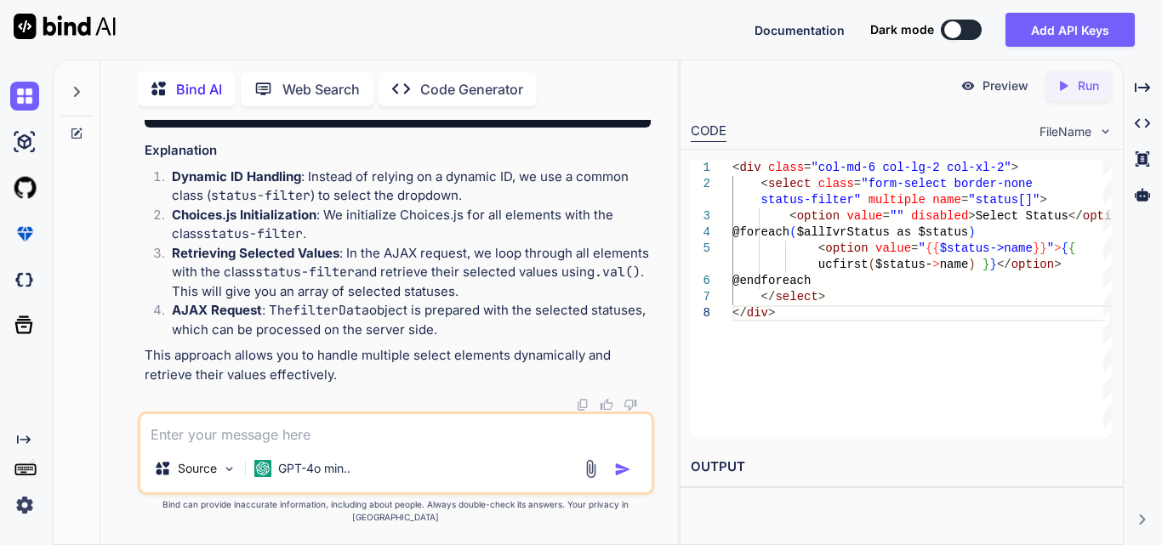
copy code "var ivrStatus = []; $( '.status-filter' ). each ( function ( ) { ivrStatus = $(…"
click at [188, 441] on textarea at bounding box center [395, 429] width 511 height 31
paste textarea "public function getIvrFilterData(Request $request) { try { $user = Auth::user()…"
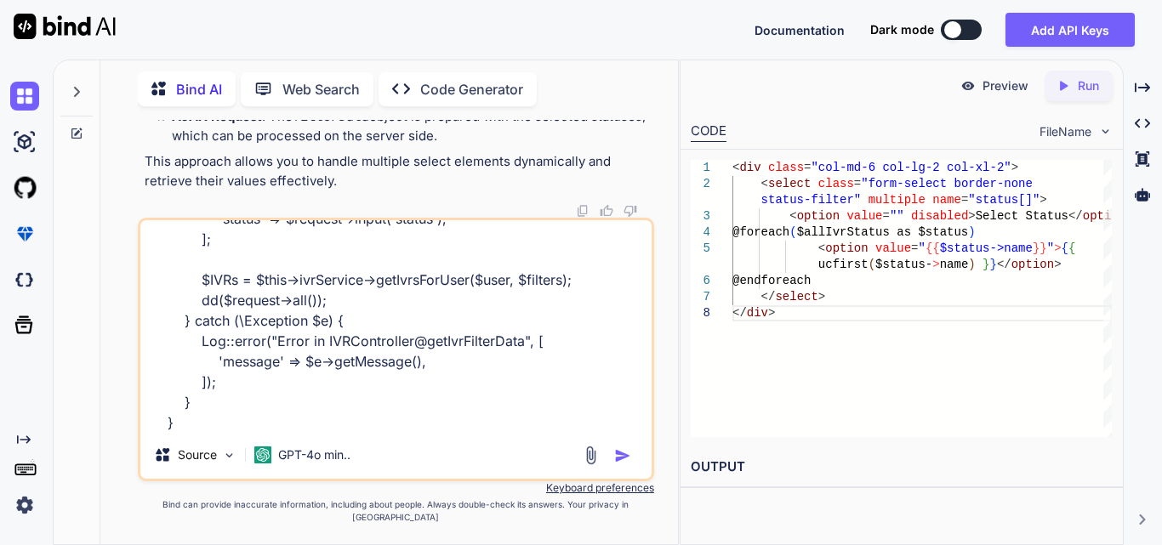
paste textarea "public function getIvrsForUser(User $user, $filters = []): Collection { try { $…"
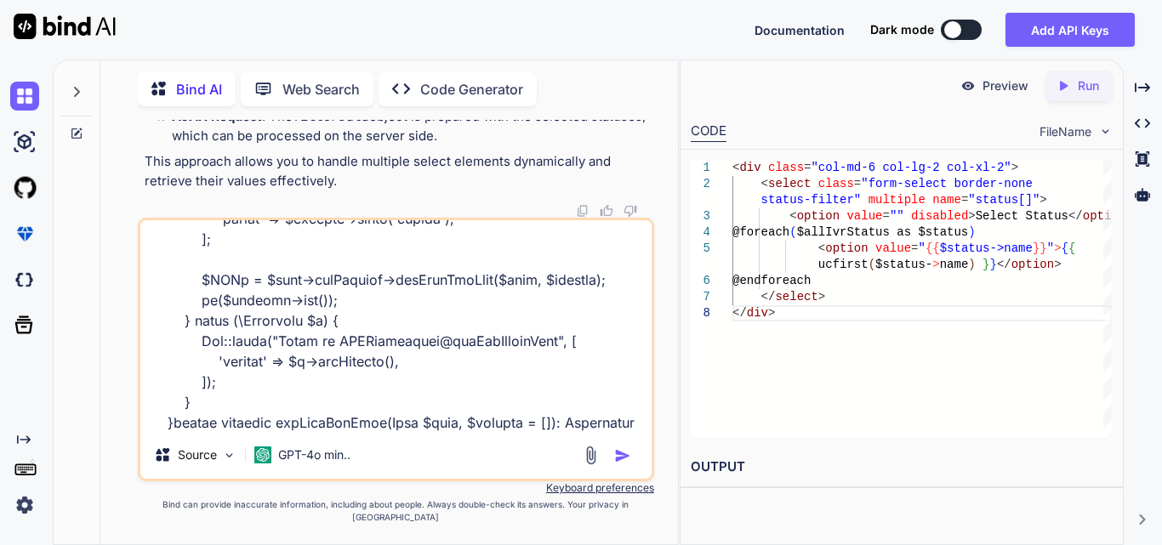
scroll to position [1492, 0]
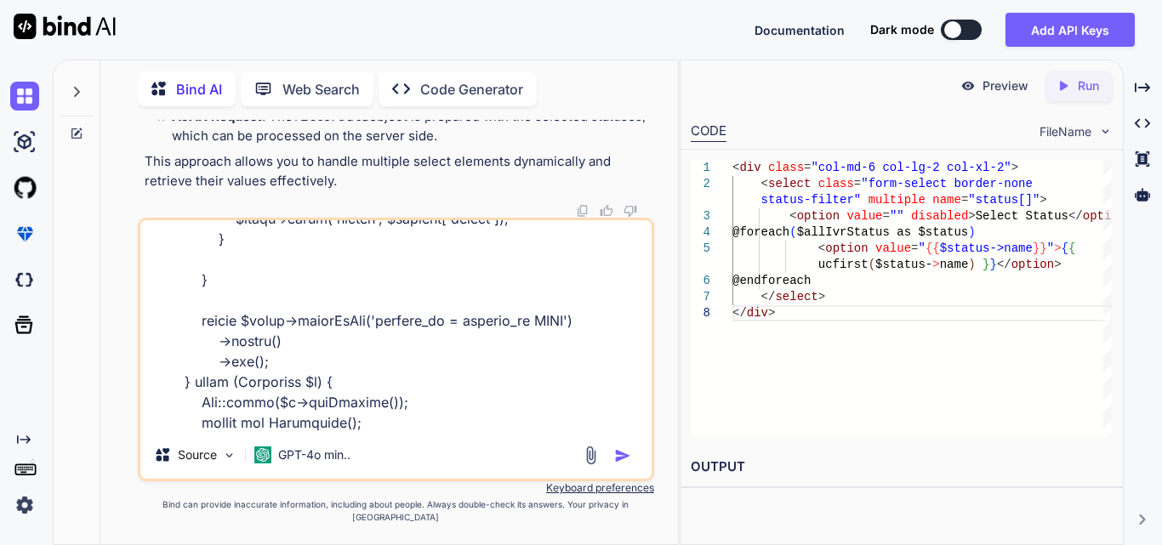
paste textarea "array:4 [ // app\Http\Controllers\Clinic\IVRController.php:459 "clinic_id" => "…"
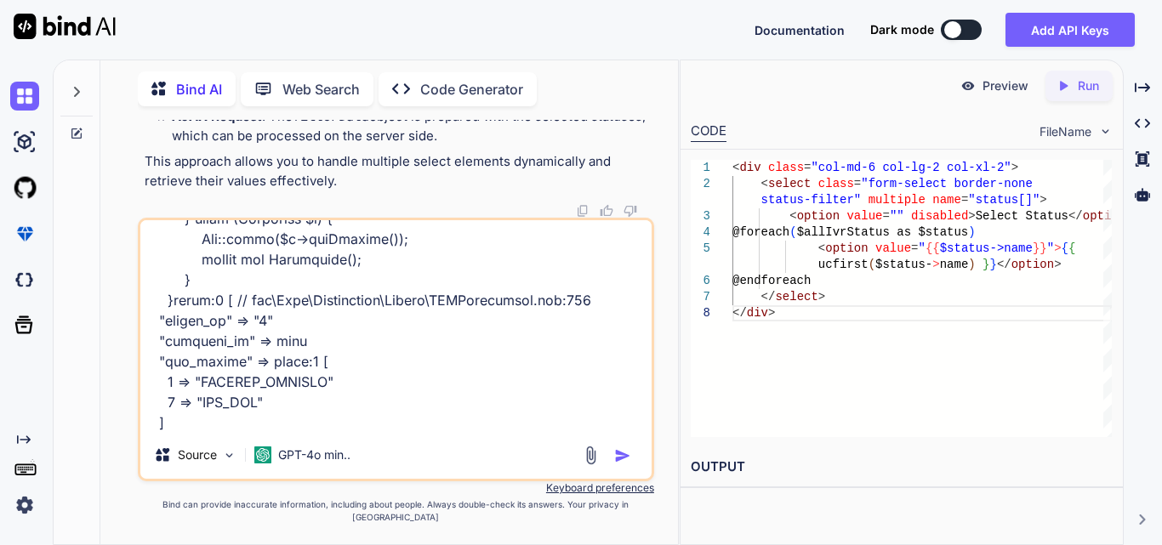
type textarea "public function getIvrFilterData(Request $request) { try { $user = Auth::user()…"
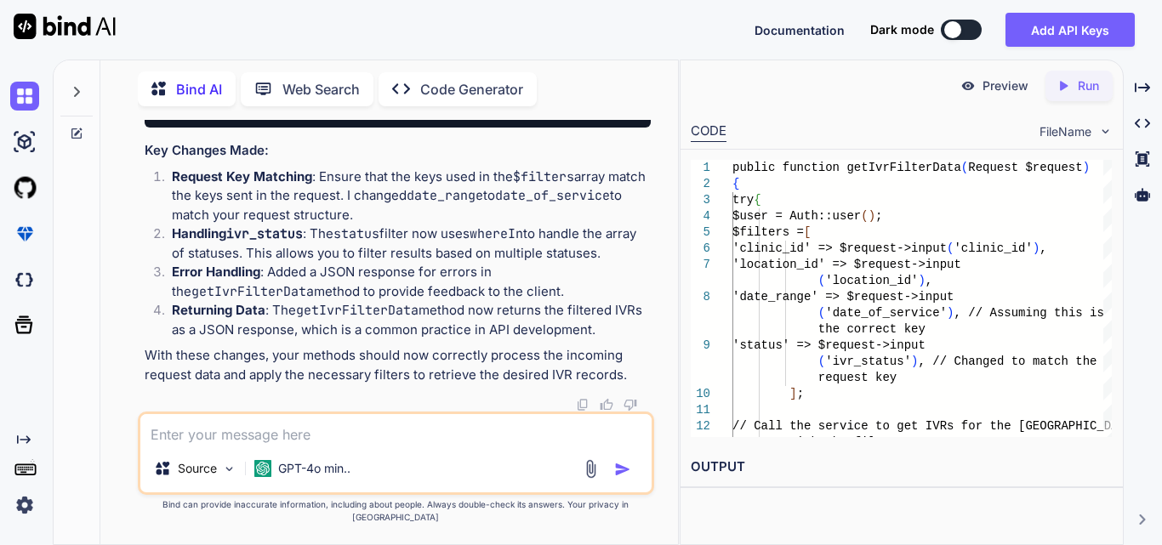
scroll to position [14828, 0]
drag, startPoint x: 253, startPoint y: 334, endPoint x: 240, endPoint y: 302, distance: 34.7
copy code "if ( isset ( $filters [ 'status' ]) && ! empty ( $filters [ 'status' ])) { $que…"
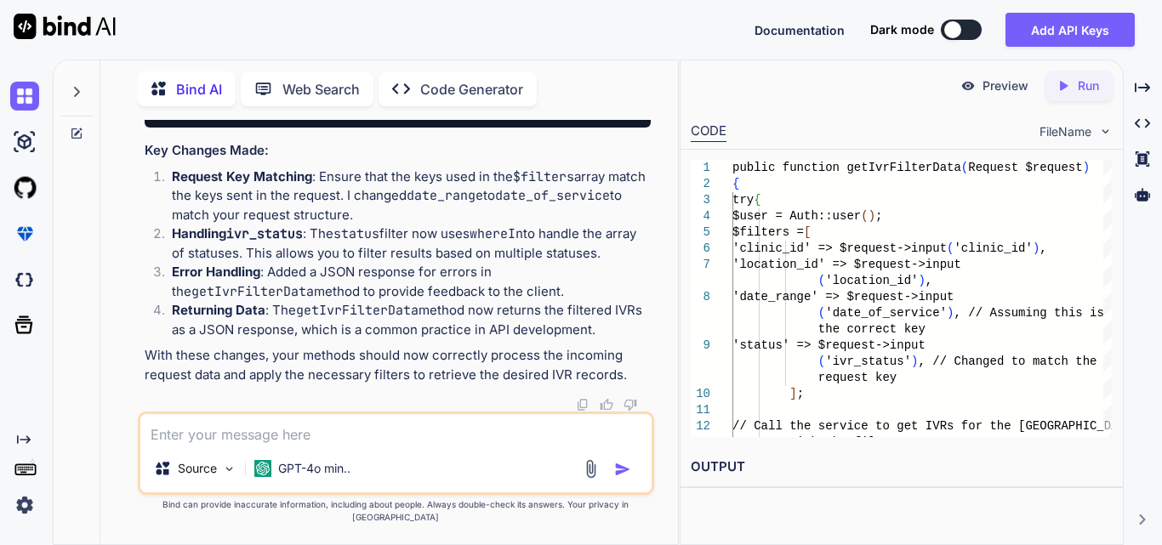
drag, startPoint x: 251, startPoint y: 277, endPoint x: 214, endPoint y: 197, distance: 87.9
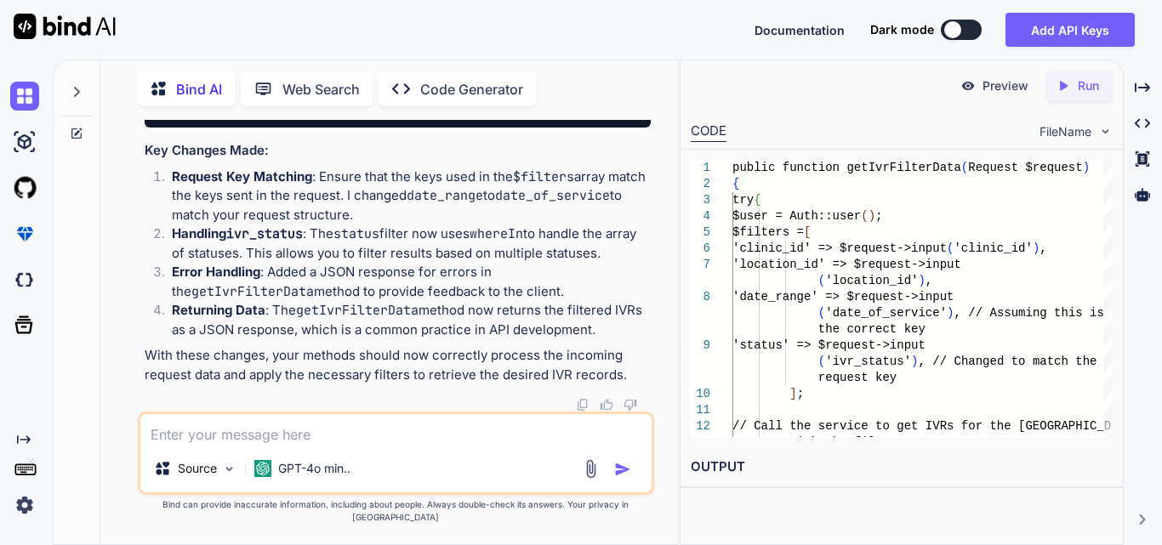
drag, startPoint x: 247, startPoint y: 284, endPoint x: 209, endPoint y: 196, distance: 96.0
copy code "$filters = [ 'clinic_id' => $request -> input ( 'clinic_id' ), 'location_id' =>…"
drag, startPoint x: 209, startPoint y: 155, endPoint x: 636, endPoint y: 208, distance: 430.3
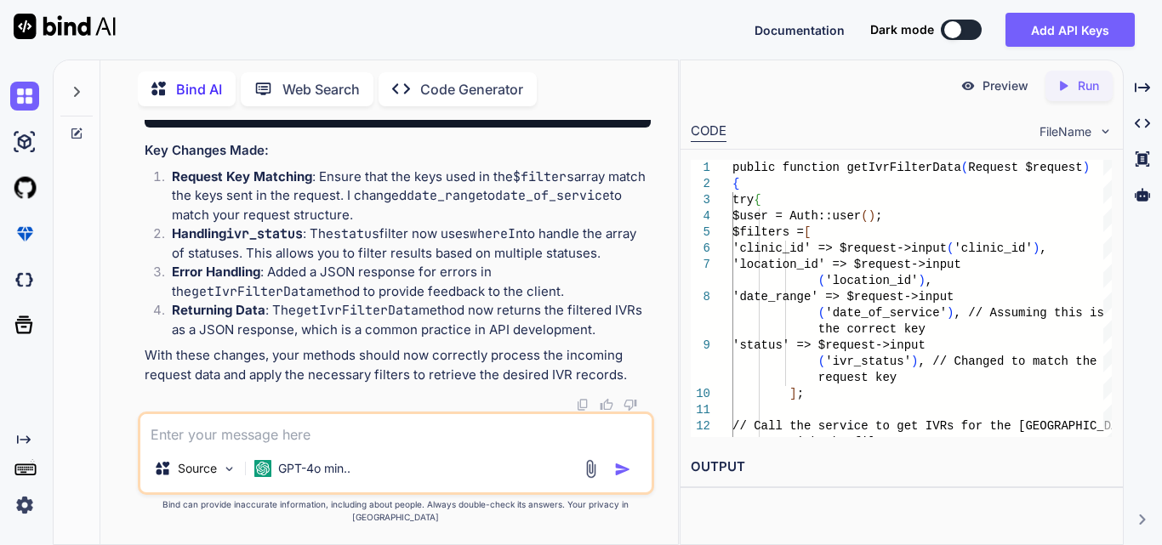
copy code "$IVRs = $this ->ivrService-> getIvrsForUser ( $user , $filters ); // Return the…"
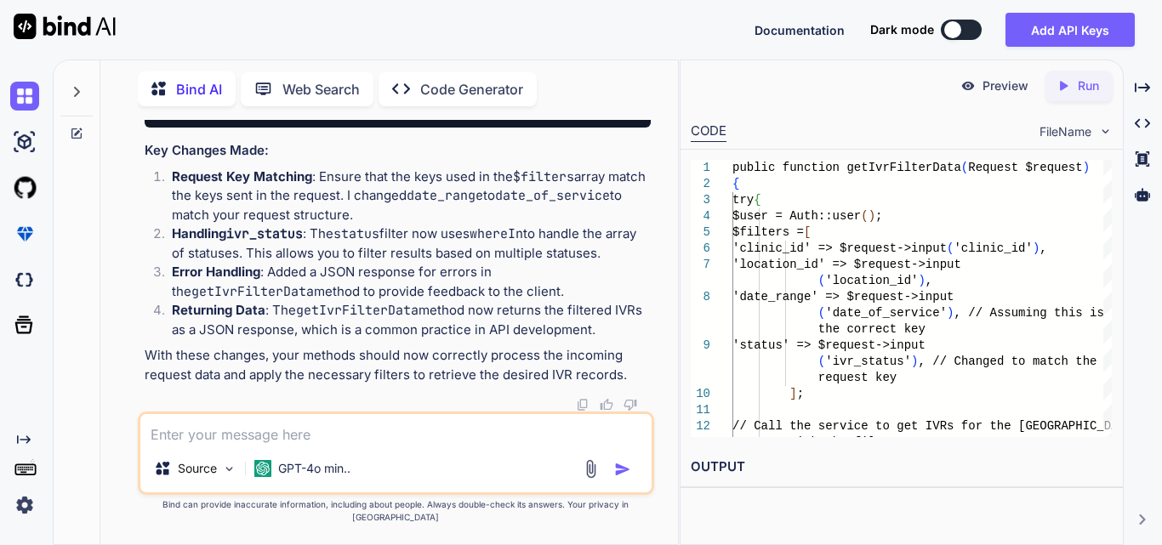
click at [281, 441] on textarea at bounding box center [395, 429] width 511 height 31
paste textarea "public function index(Request $request) { try { $user = Auth::user(); $login_ty…"
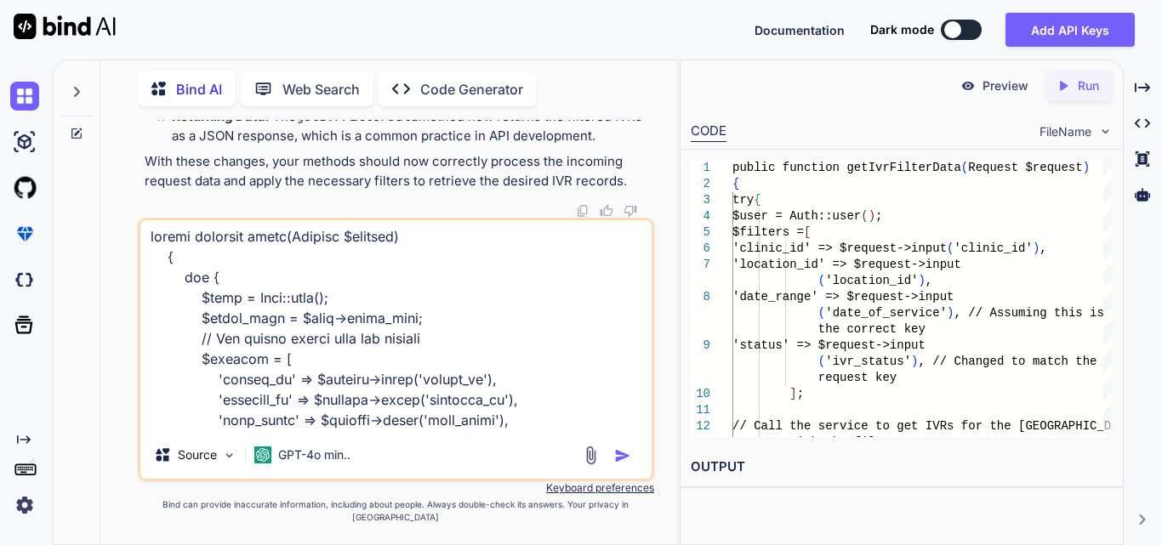
scroll to position [0, 0]
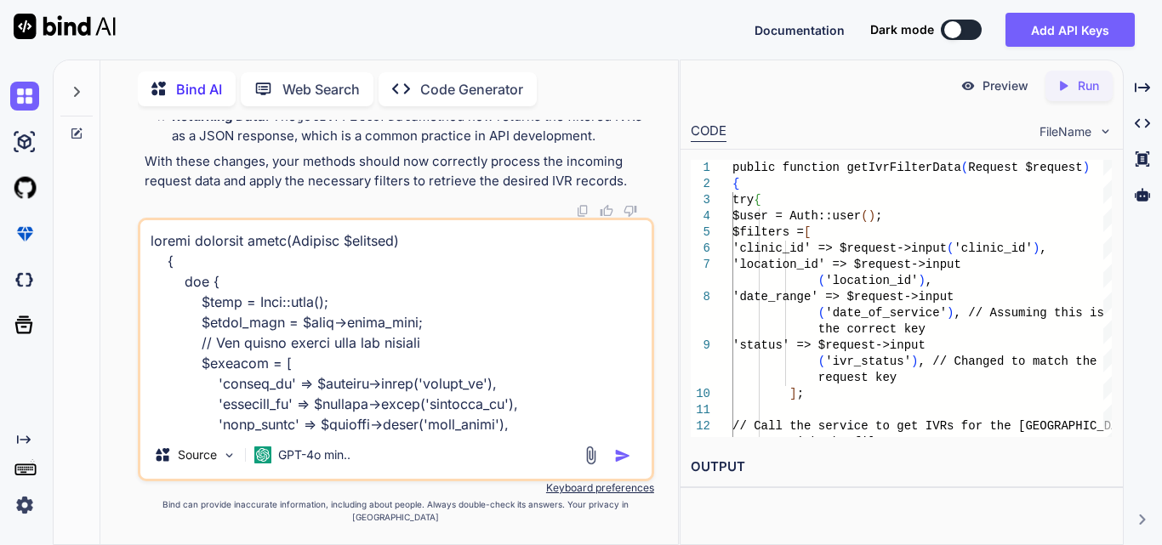
drag, startPoint x: 235, startPoint y: 435, endPoint x: 158, endPoint y: 237, distance: 212.4
click at [158, 237] on textarea at bounding box center [395, 325] width 511 height 211
paste textarea "public function index(Request $request) { try { $user = Auth::user(); $login_ty…"
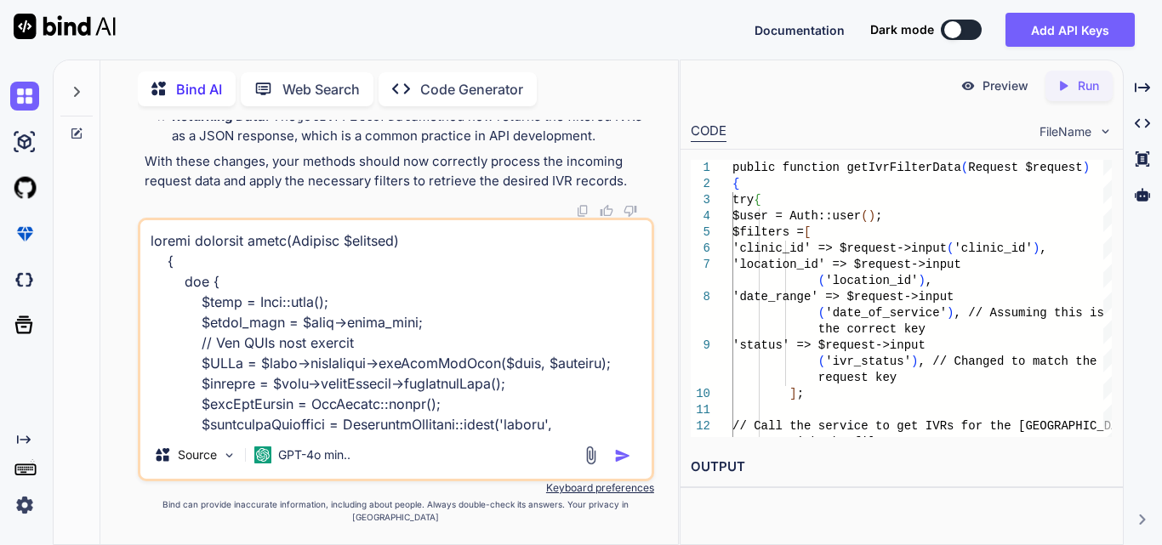
scroll to position [594, 0]
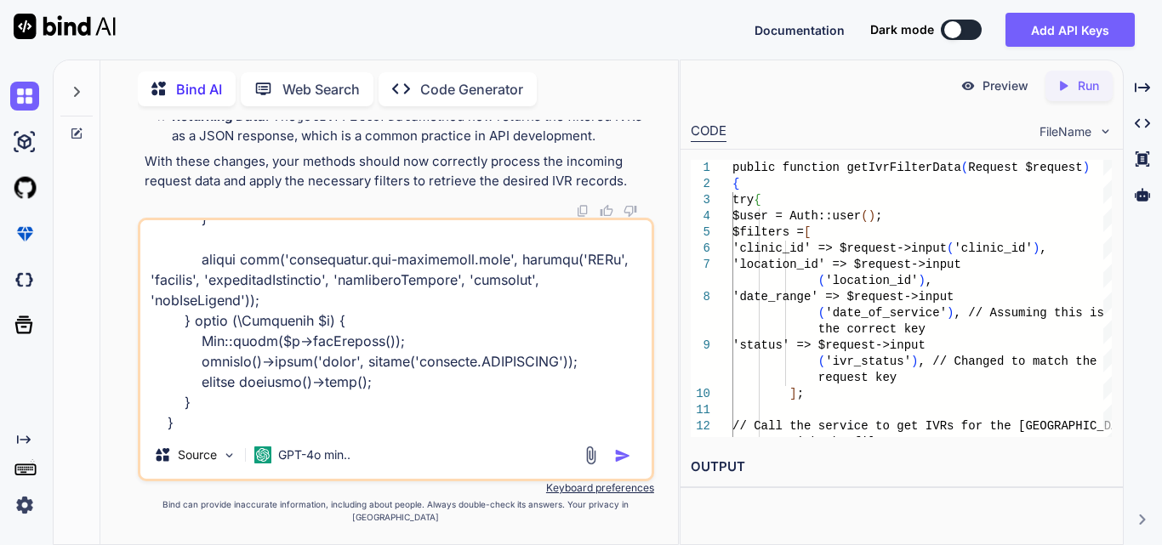
click at [212, 431] on textarea at bounding box center [395, 325] width 511 height 211
type textarea "public function index(Request $request) { try { $user = Auth::user(); $login_ty…"
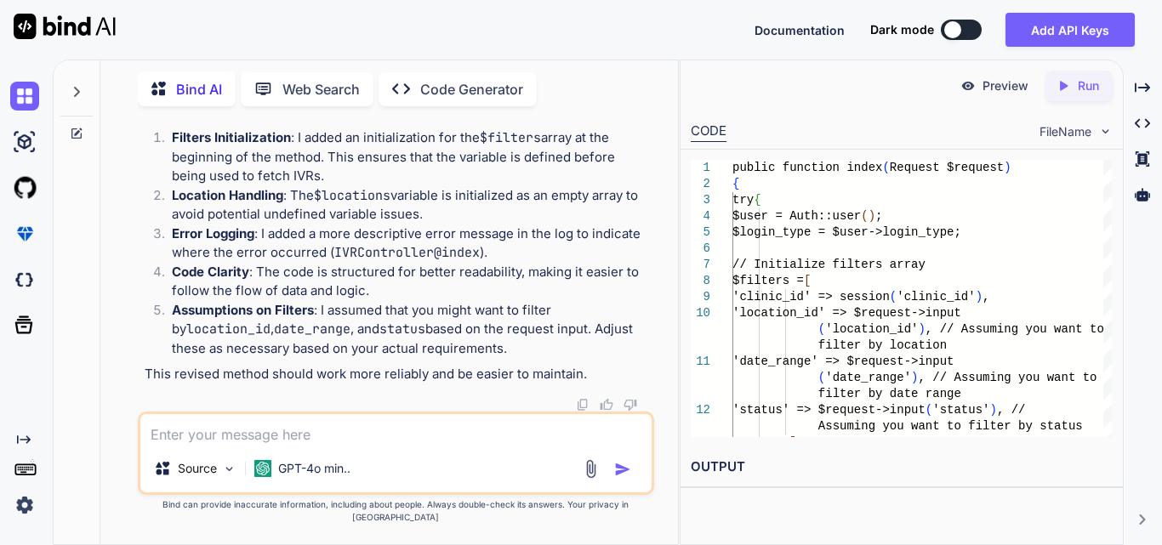
scroll to position [16136, 0]
click at [230, 436] on textarea at bounding box center [395, 429] width 511 height 31
drag, startPoint x: 208, startPoint y: 188, endPoint x: 622, endPoint y: 321, distance: 434.1
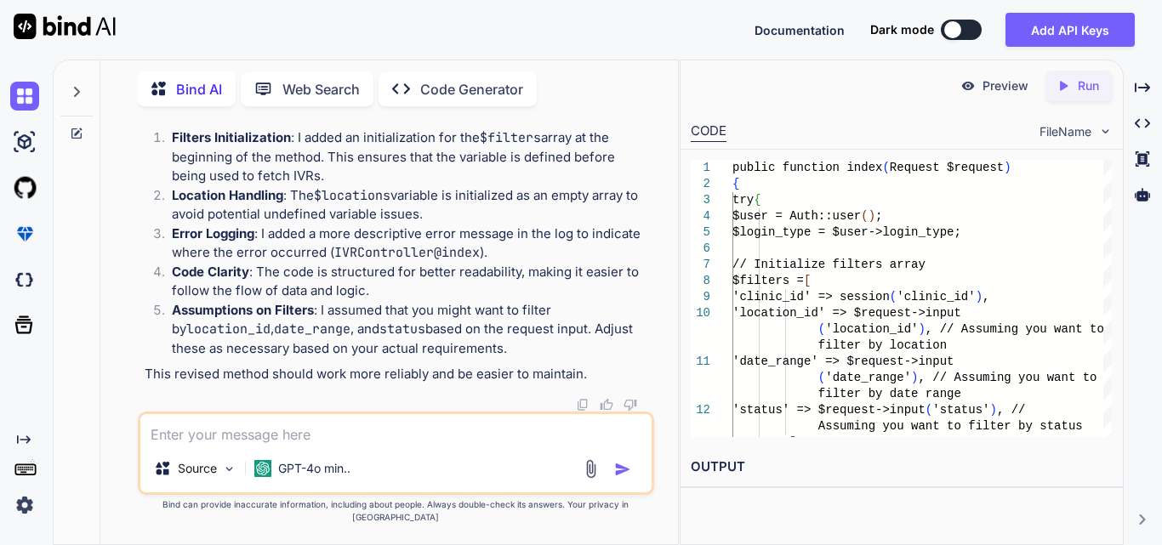
click at [174, 445] on textarea at bounding box center [395, 429] width 511 height 31
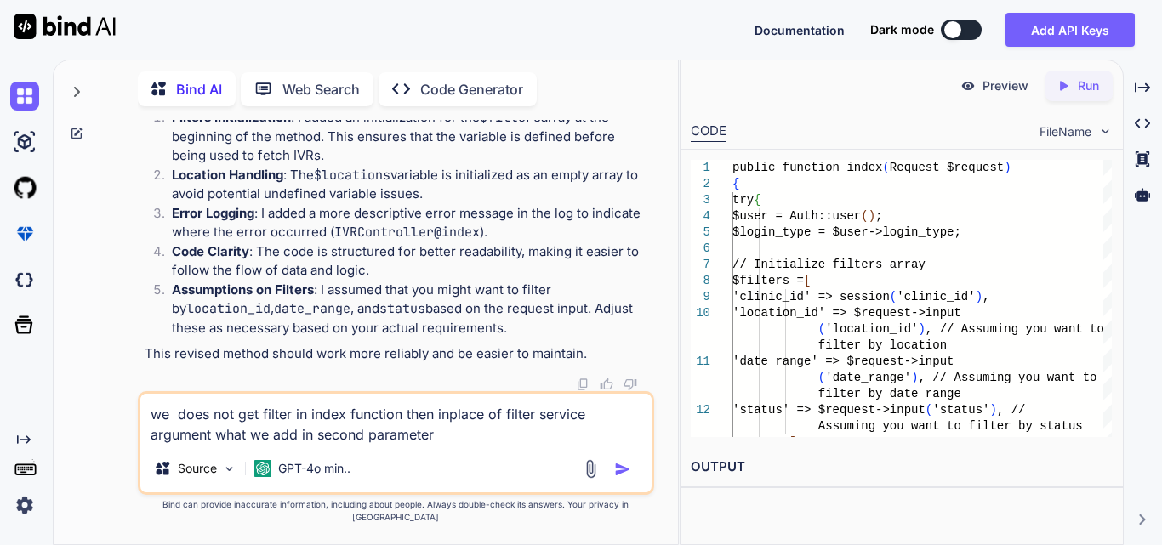
type textarea "we does not get filter in index function then inplace of filter service argumen…"
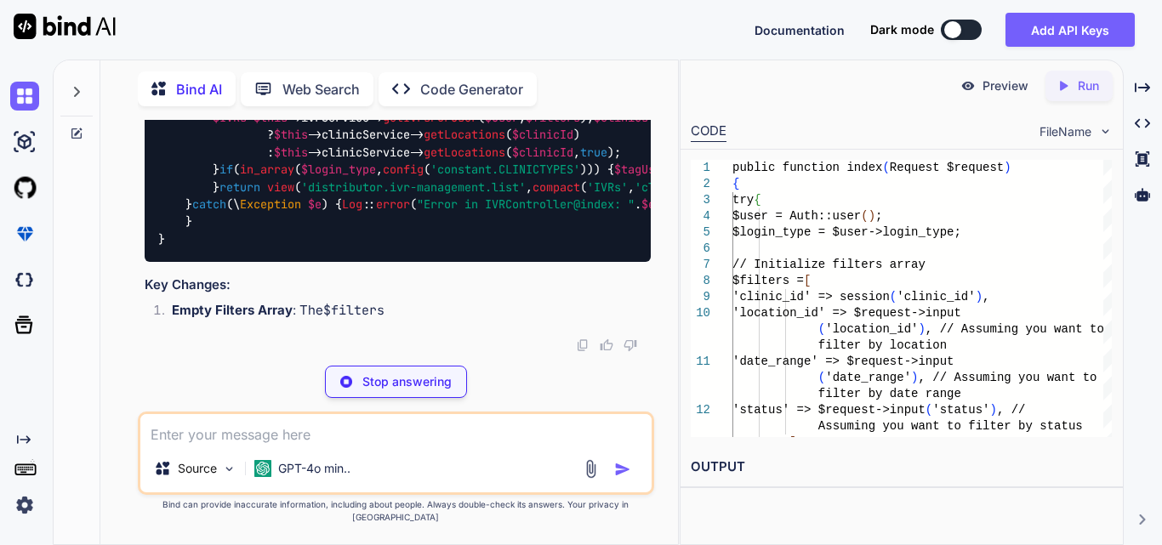
scroll to position [17469, 0]
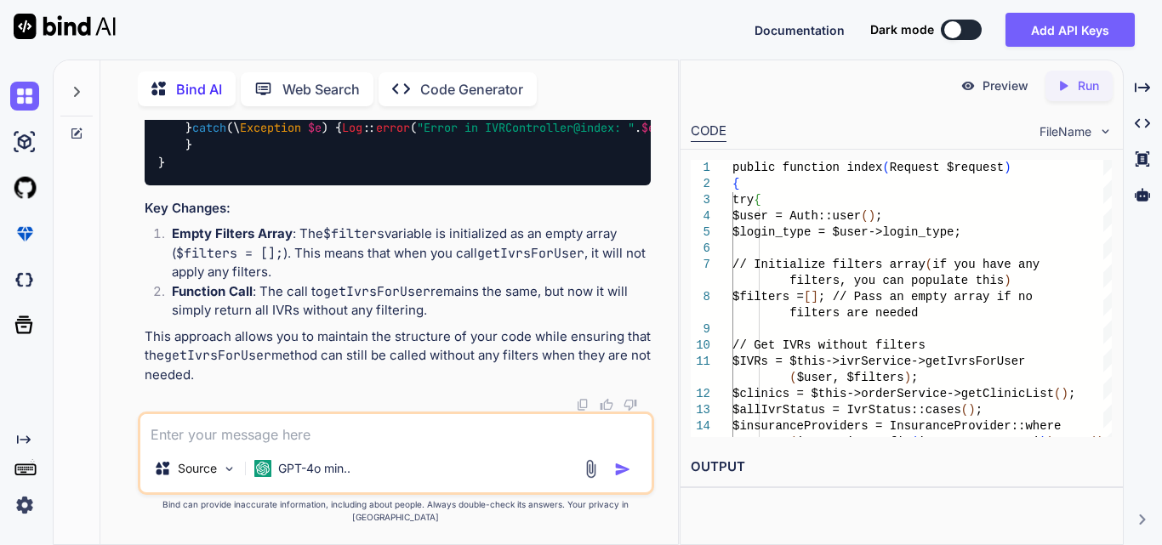
drag, startPoint x: 209, startPoint y: 185, endPoint x: 310, endPoint y: 181, distance: 100.4
copy code "$filters = [];"
click at [254, 445] on textarea at bounding box center [395, 429] width 511 height 31
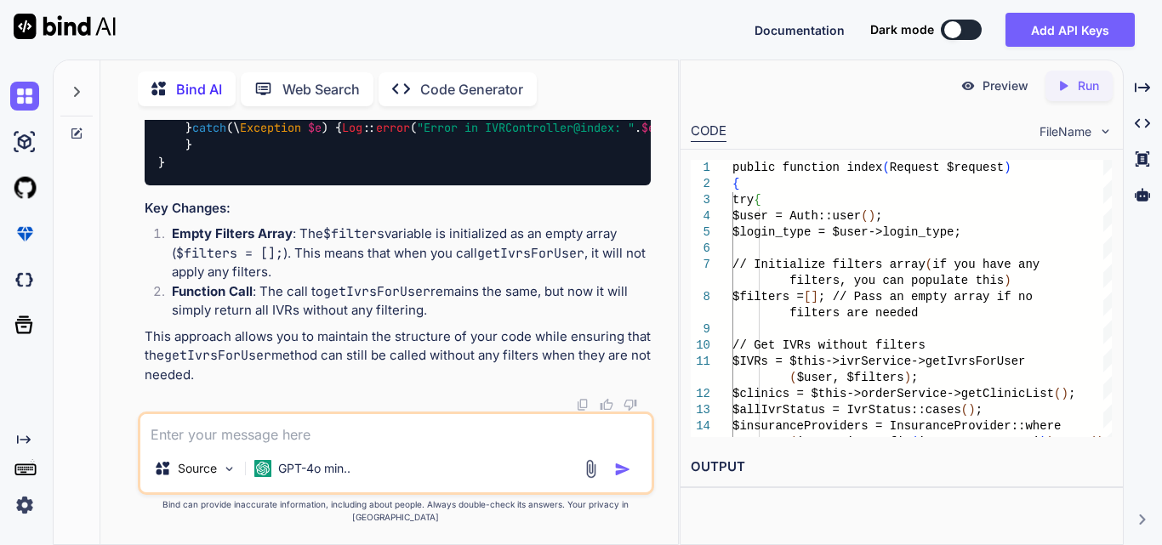
scroll to position [17214, 0]
click at [304, 435] on textarea at bounding box center [395, 429] width 511 height 31
paste textarea "public function index(Request $request) { try { $user = Auth::user(); $login_ty…"
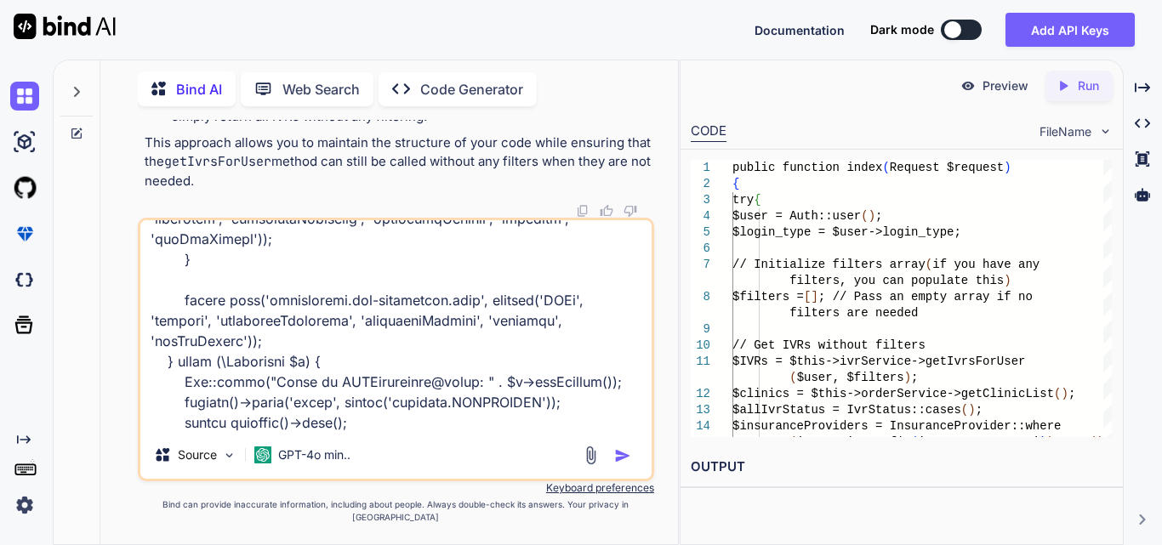
type textarea "public function index(Request $request) { try { $user = Auth::user(); $login_ty…"
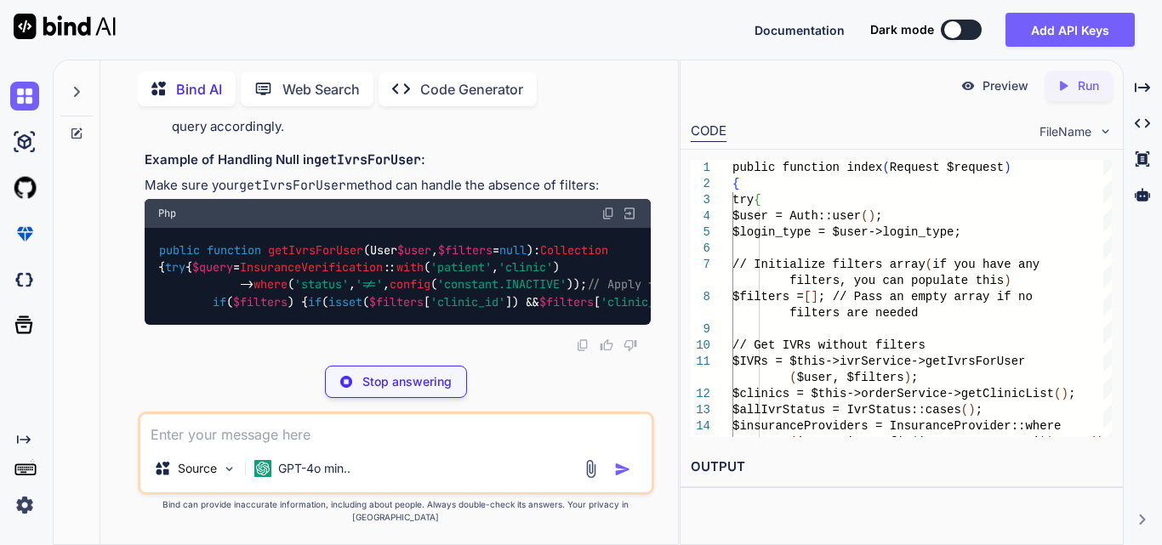
scroll to position [19666, 0]
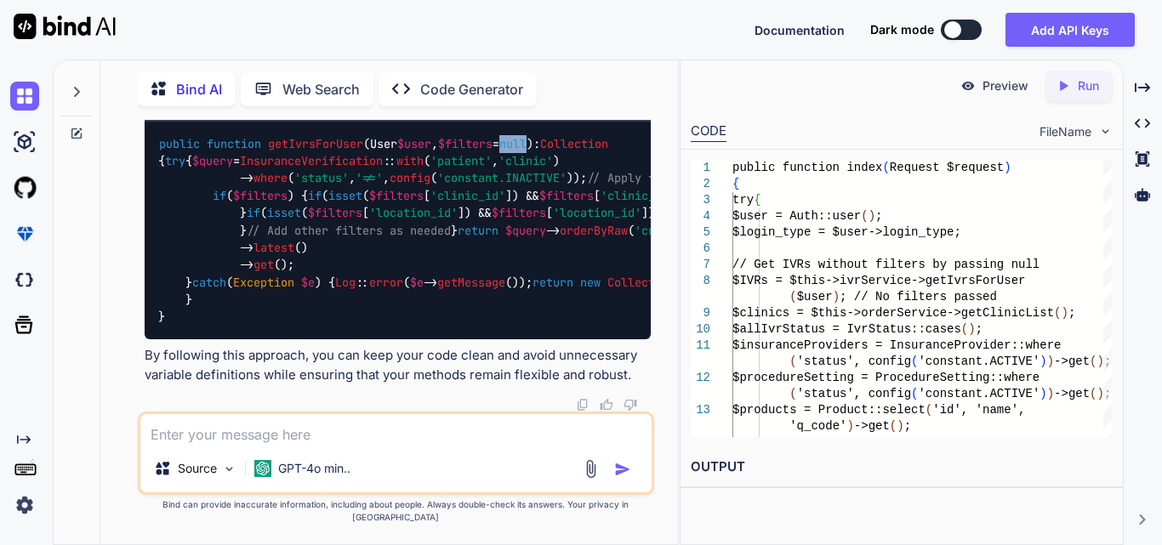
drag, startPoint x: 534, startPoint y: 249, endPoint x: 560, endPoint y: 256, distance: 27.2
click at [526, 151] on span "null" at bounding box center [512, 143] width 27 height 15
click at [492, 274] on div "public function getIvrsForUser ( User $user , $filters = null ): Collection { t…" at bounding box center [398, 231] width 506 height 218
drag, startPoint x: 217, startPoint y: 262, endPoint x: 559, endPoint y: 265, distance: 341.9
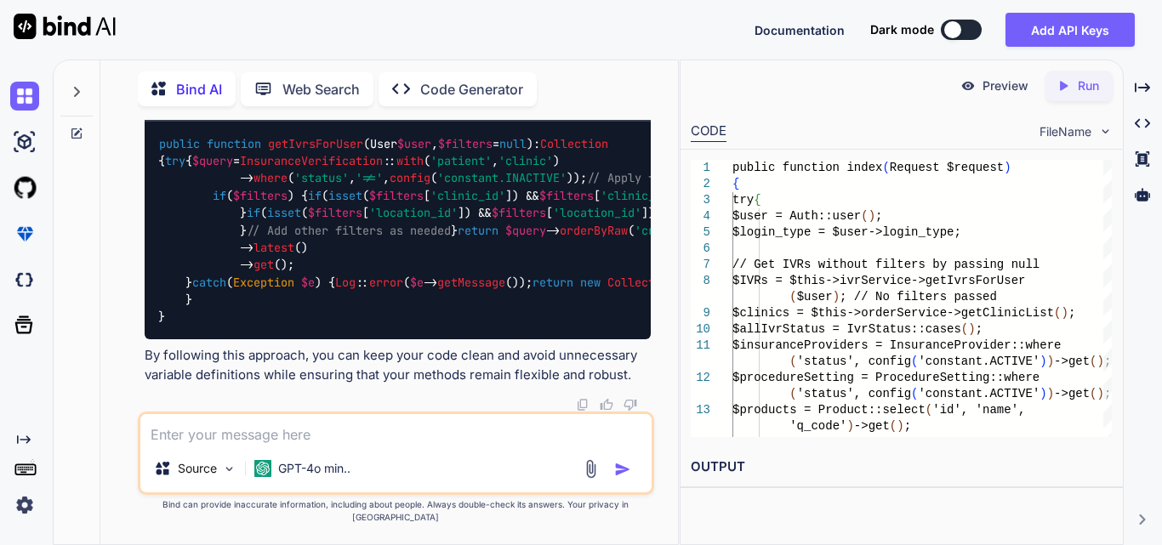
click at [211, 439] on textarea at bounding box center [395, 429] width 511 height 31
paste textarea "public function getIvrFilterData(Request $request) { try { $user = Auth::user()…"
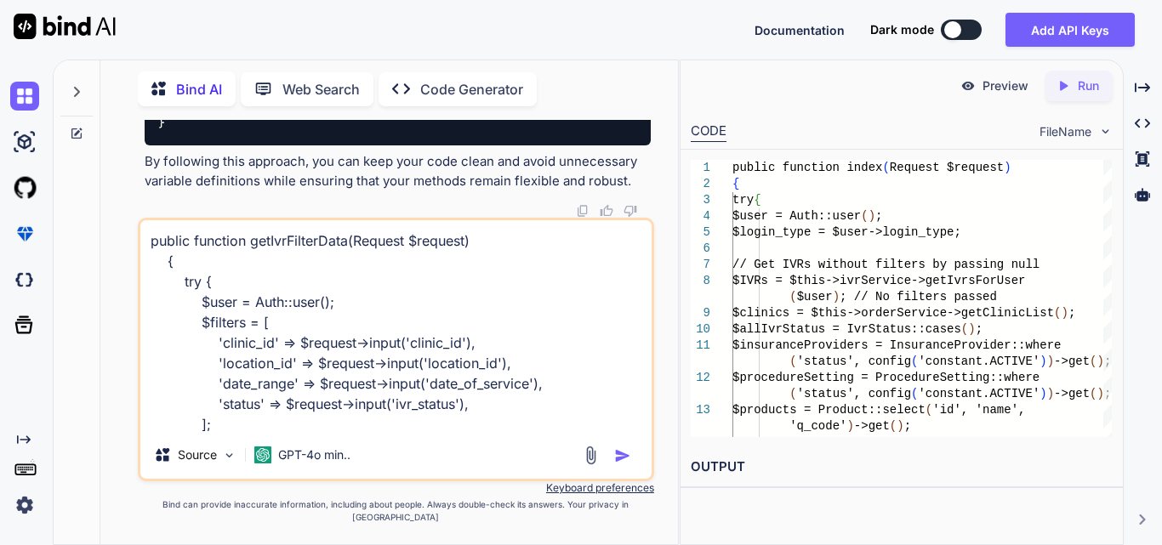
scroll to position [206, 0]
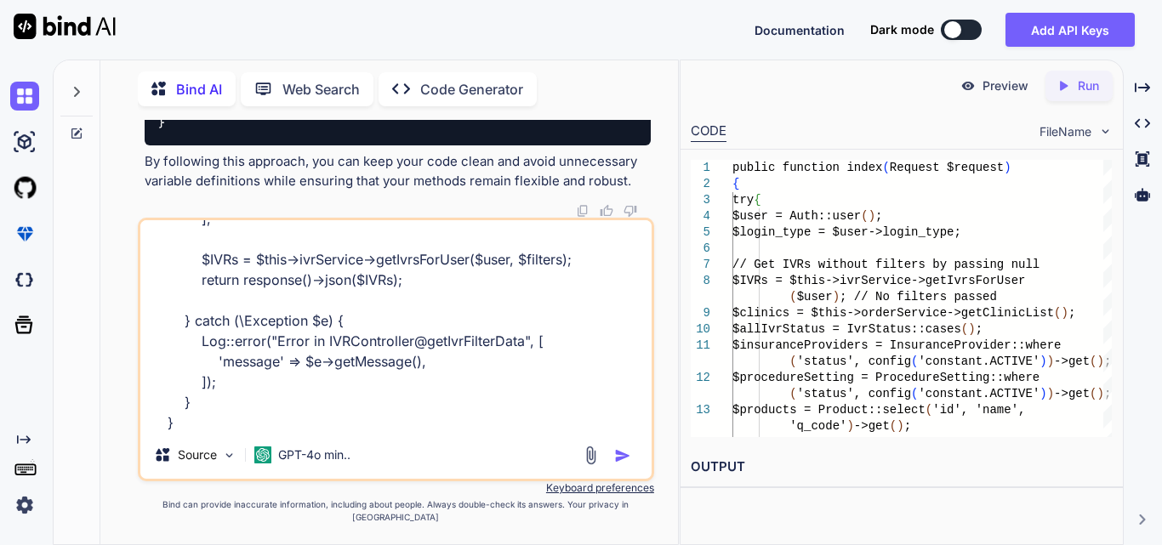
paste textarea "$('#applyFilter').on('click', function (event) { event.preventDefault(); // Ret…"
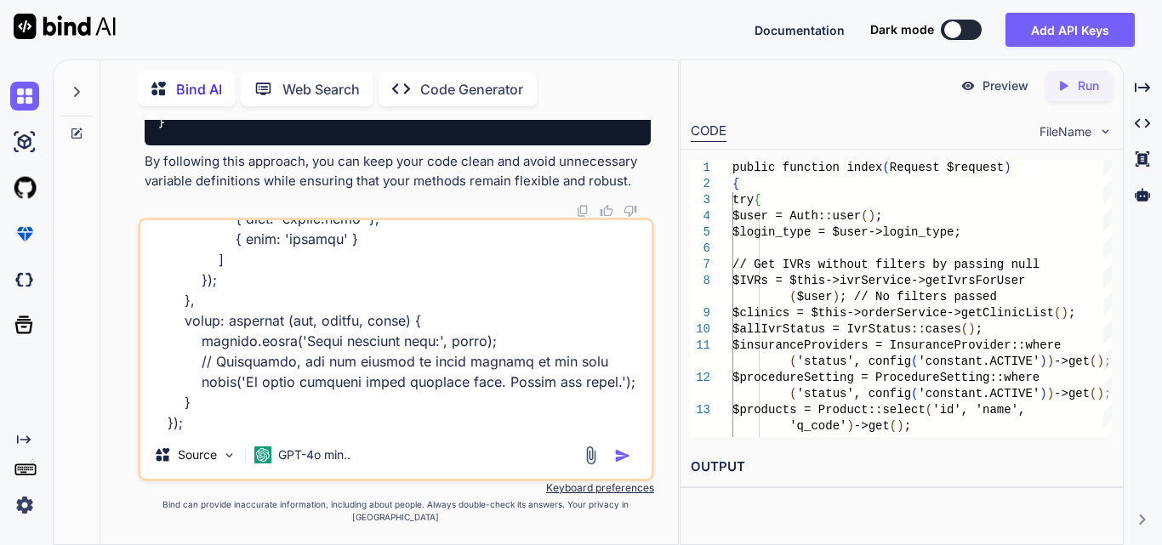
type textarea "public function getIvrFilterData(Request $request) { try { $user = Auth::user()…"
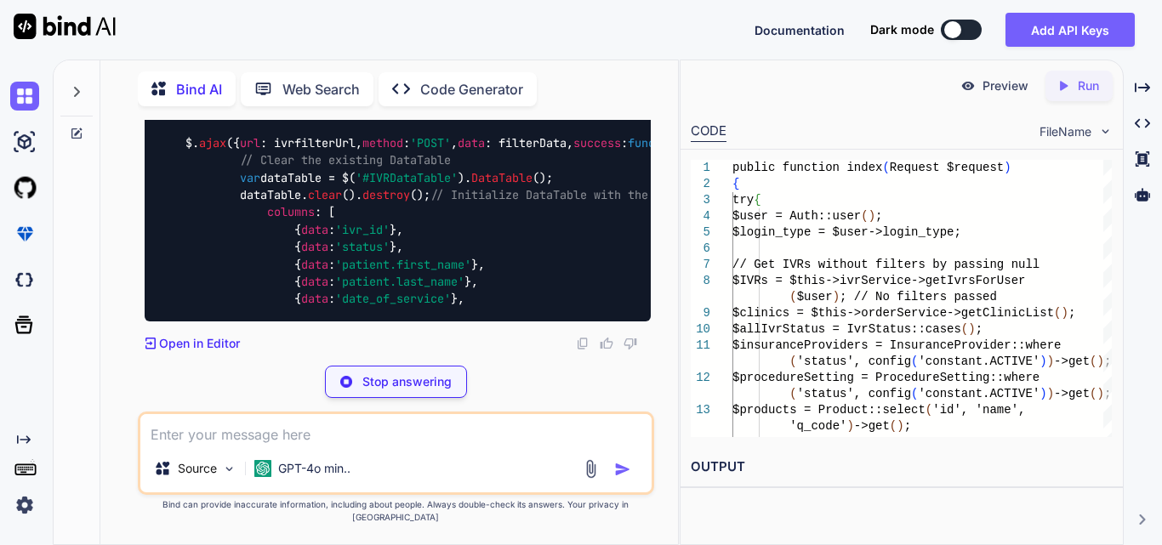
scroll to position [21569, 0]
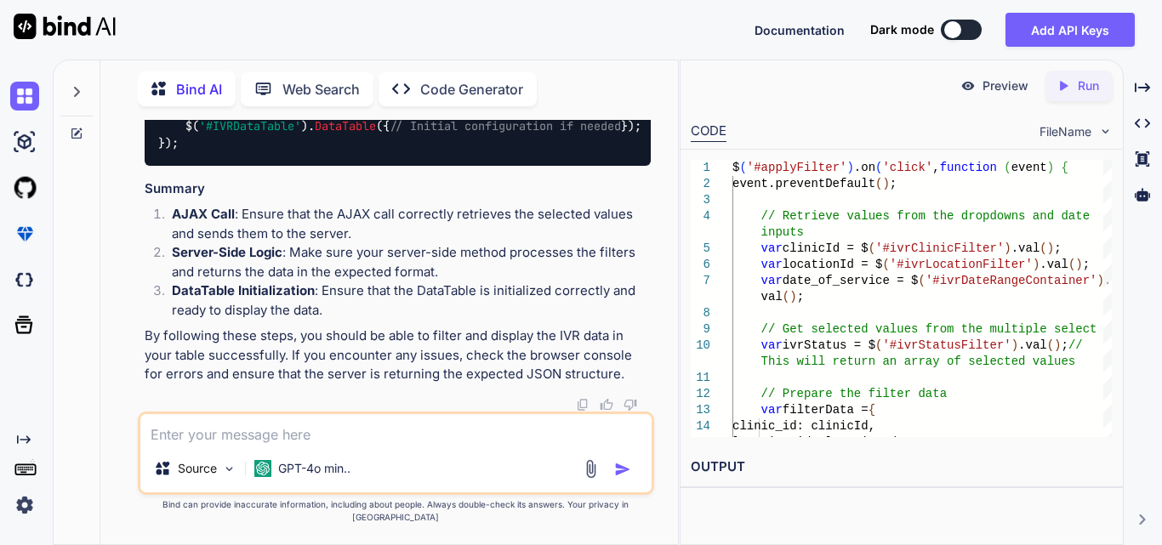
click at [291, 445] on textarea at bounding box center [395, 429] width 511 height 31
paste textarea "application : 1 clinic : abbreviation : "PT" created_at : "[DATE]T13:24:55.0000…"
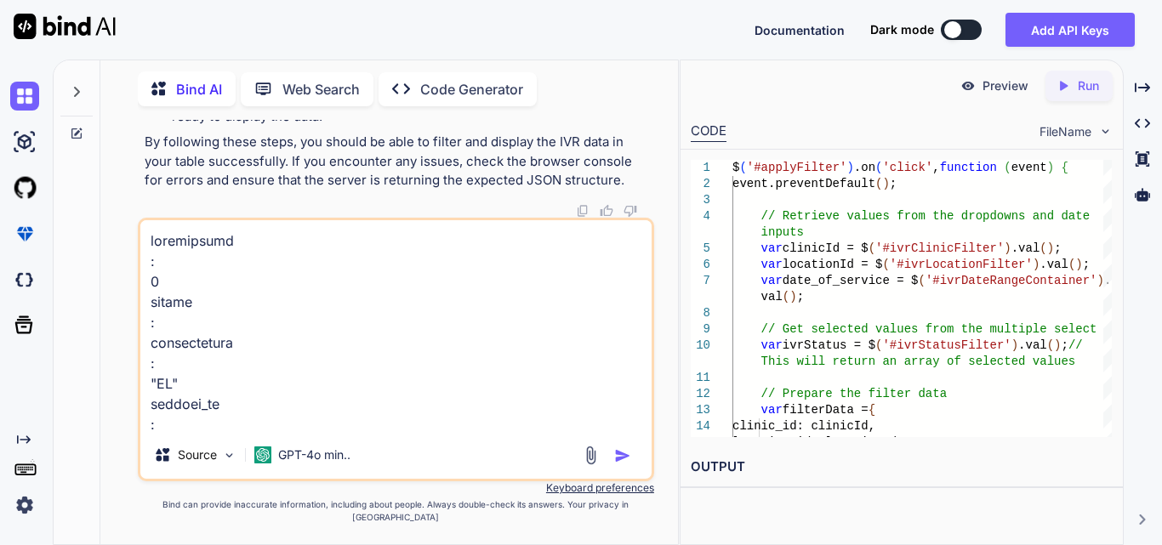
scroll to position [3084, 0]
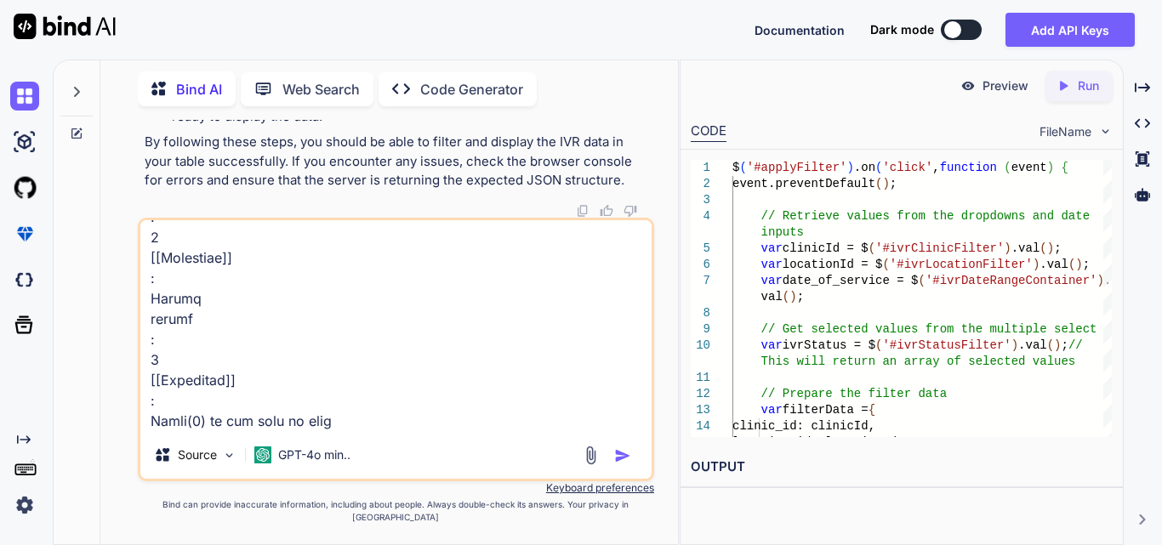
type textarea "application : 1 clinic : abbreviation : "PT" created_at : "[DATE]T13:24:55.0000…"
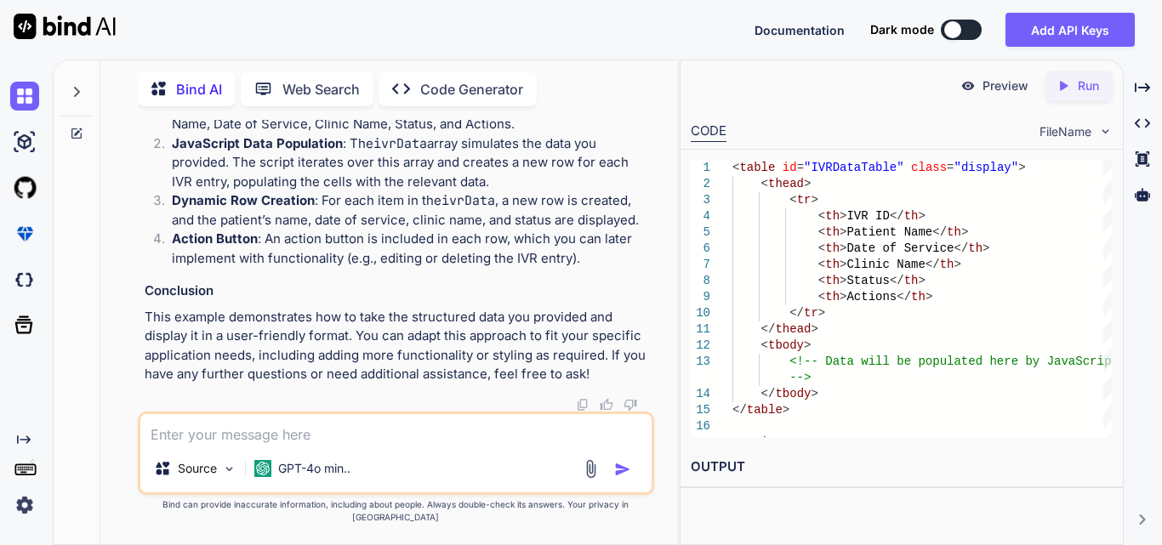
scroll to position [25344, 0]
click at [426, 441] on textarea at bounding box center [395, 429] width 511 height 31
click at [266, 443] on textarea at bounding box center [395, 429] width 511 height 31
paste textarea "$('#applyFilter').on('click', function (event) { event.preventDefault(); // Ret…"
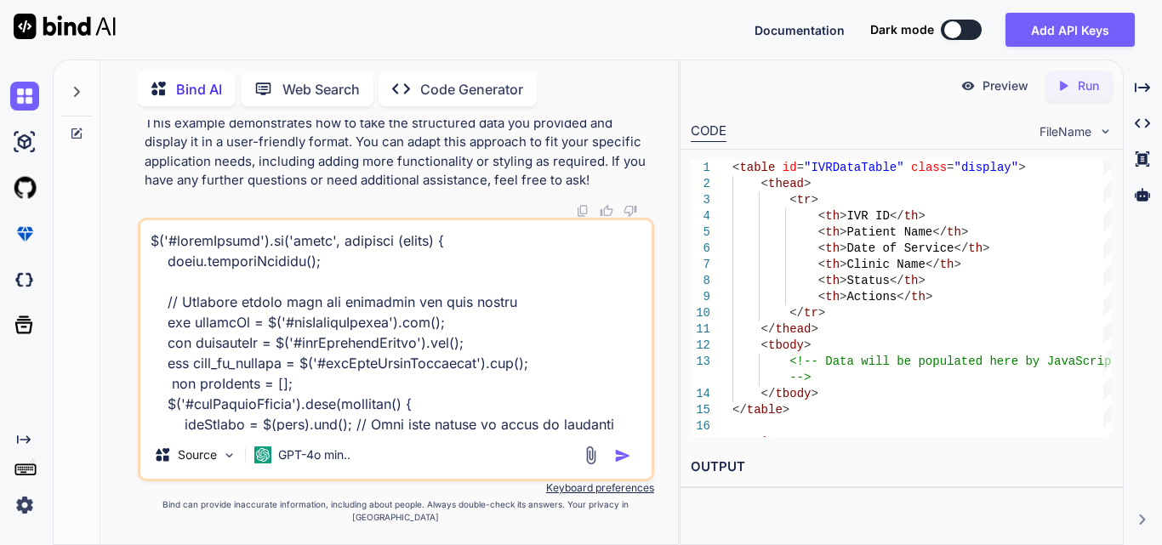
scroll to position [859, 0]
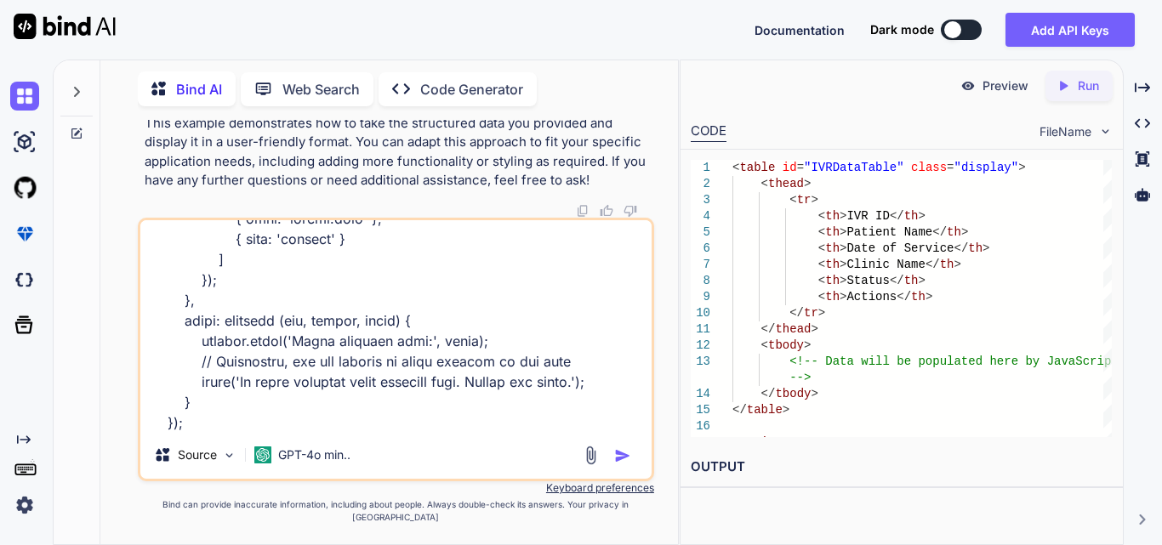
type textarea "$('#applyFilter').on('click', function (event) { event.preventDefault(); // Ret…"
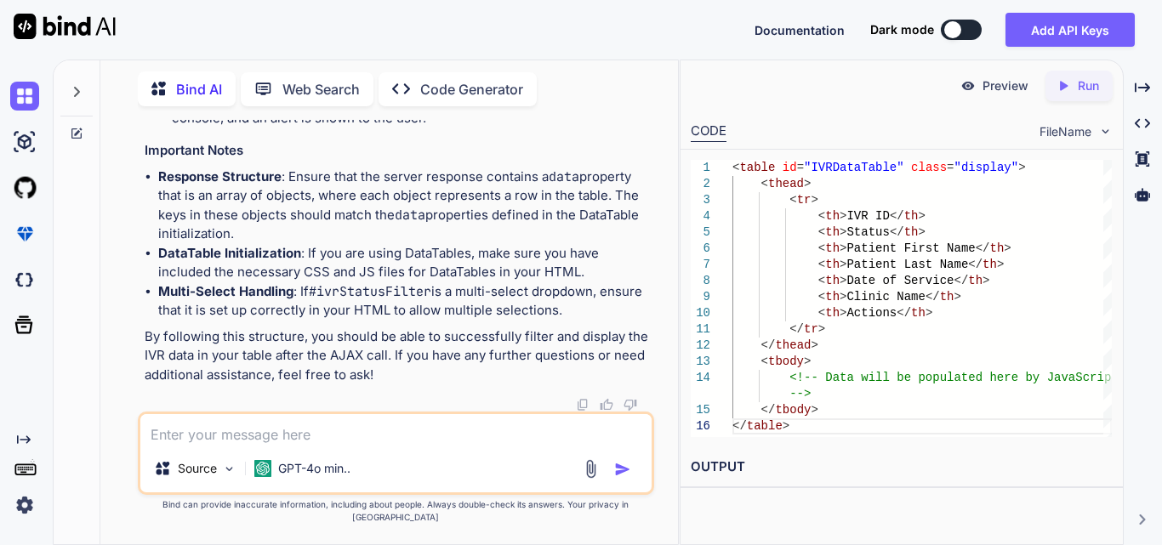
scroll to position [27397, 0]
drag, startPoint x: 248, startPoint y: 244, endPoint x: 448, endPoint y: 273, distance: 201.9
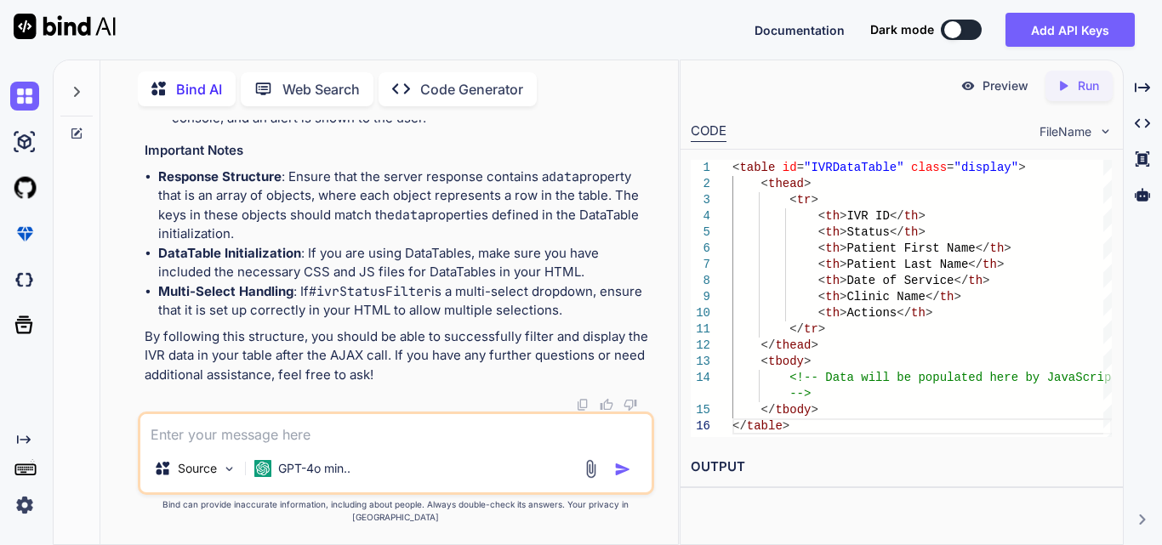
drag, startPoint x: 242, startPoint y: 157, endPoint x: 319, endPoint y: 414, distance: 268.2
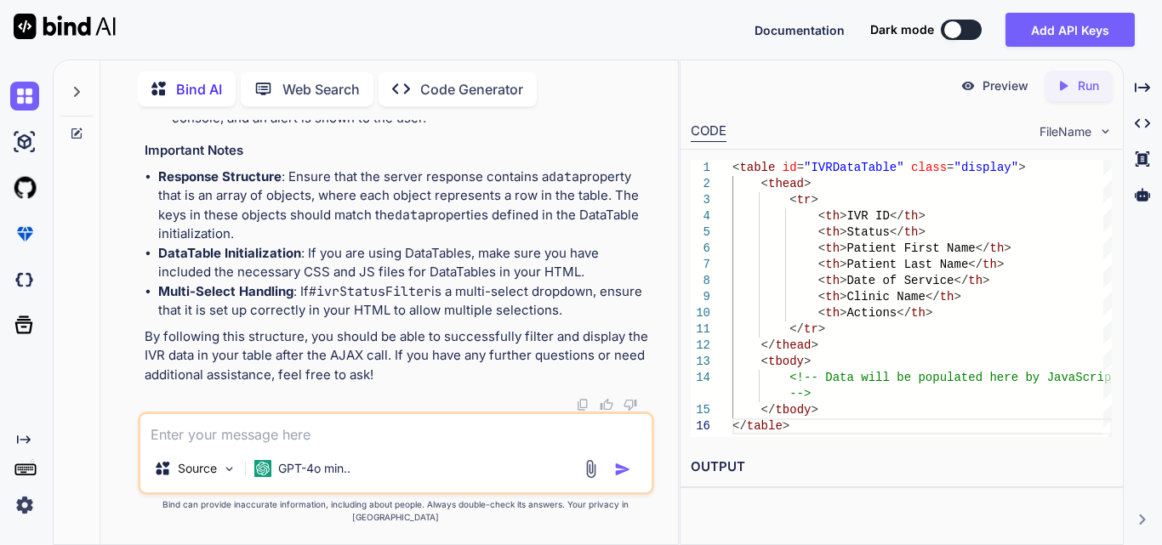
click at [303, 445] on textarea at bounding box center [395, 429] width 511 height 31
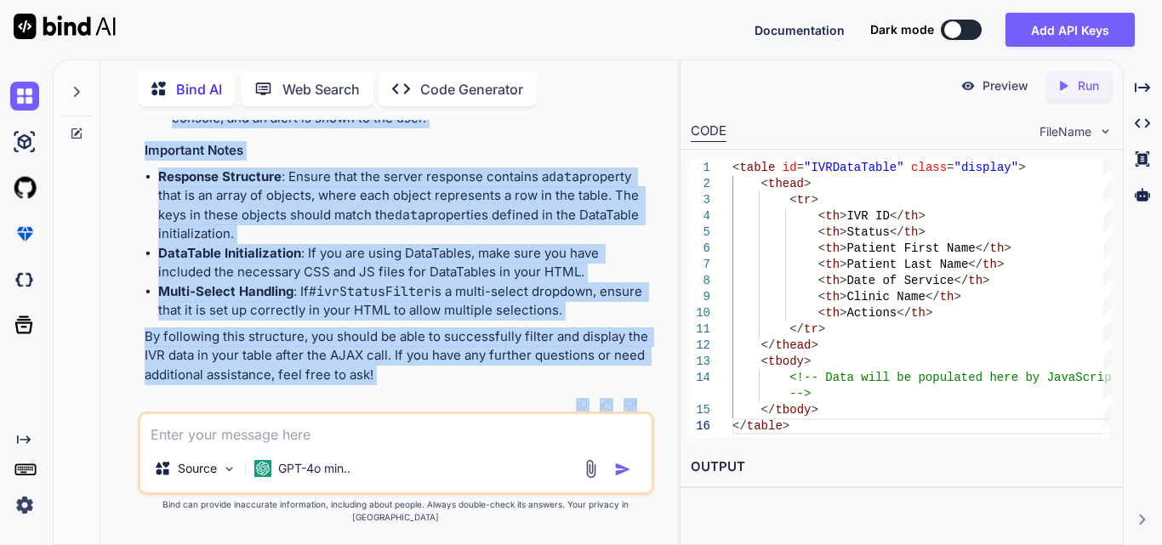
scroll to position [27711, 0]
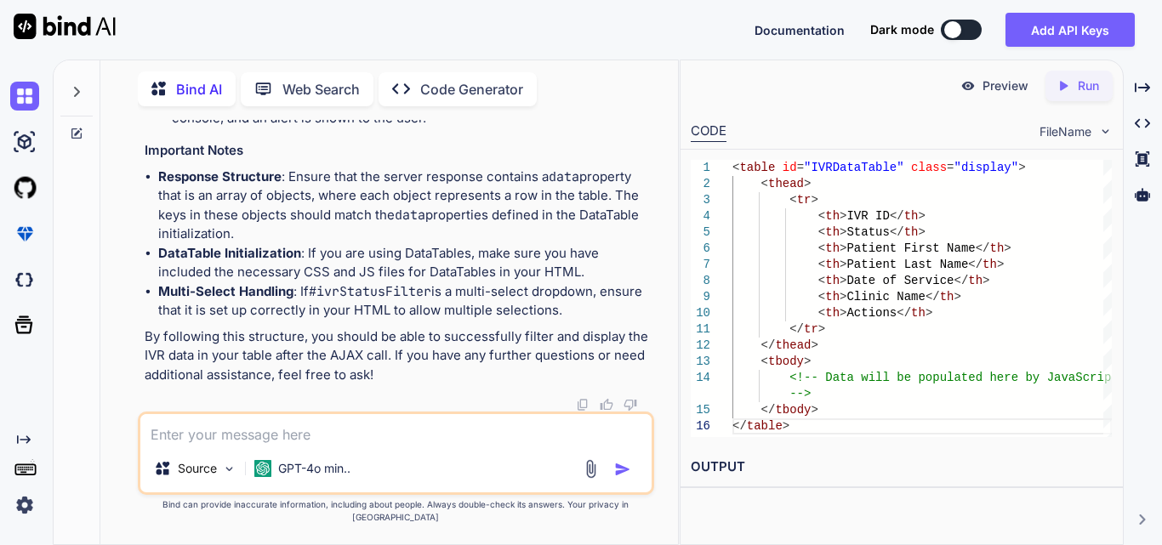
drag, startPoint x: 185, startPoint y: 191, endPoint x: 271, endPoint y: 304, distance: 141.3
copy code "$. ajax ({ url : ivrfilterUrl, method : 'POST' , data : filterData, success : f…"
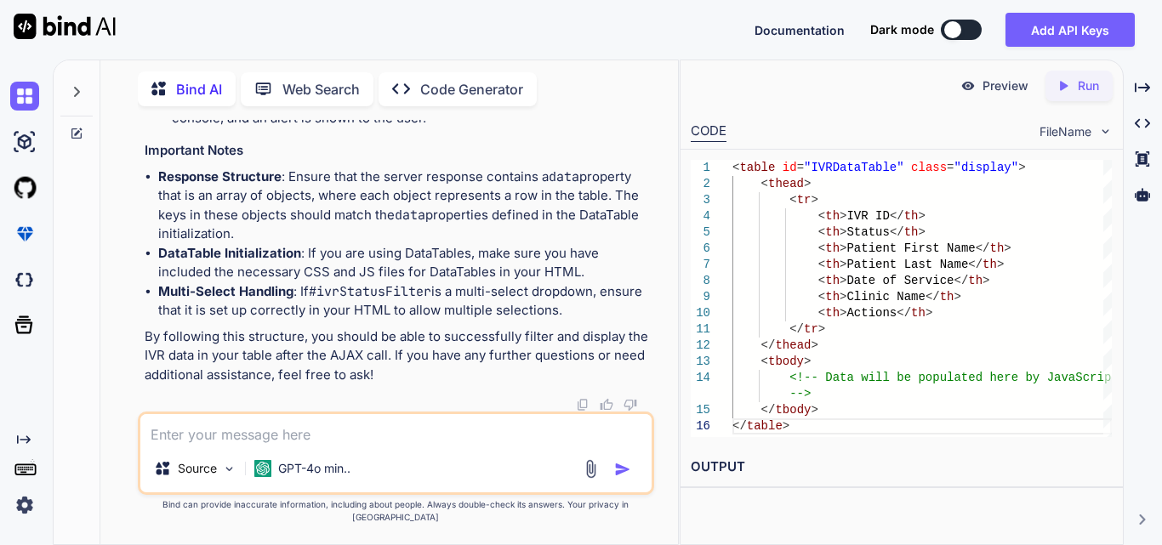
drag, startPoint x: 235, startPoint y: 250, endPoint x: 361, endPoint y: 401, distance: 196.2
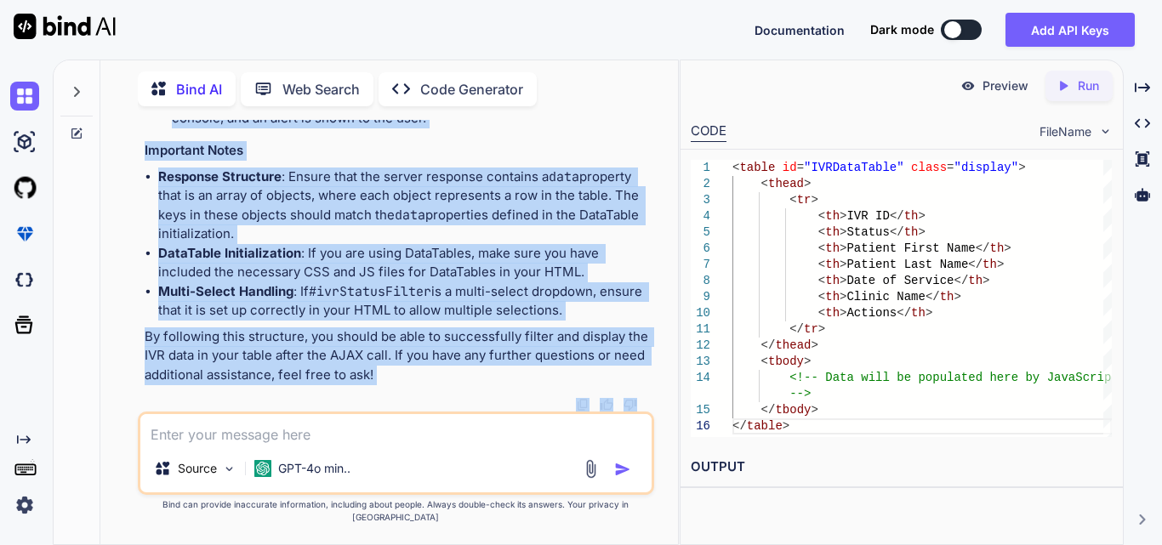
scroll to position [27494, 0]
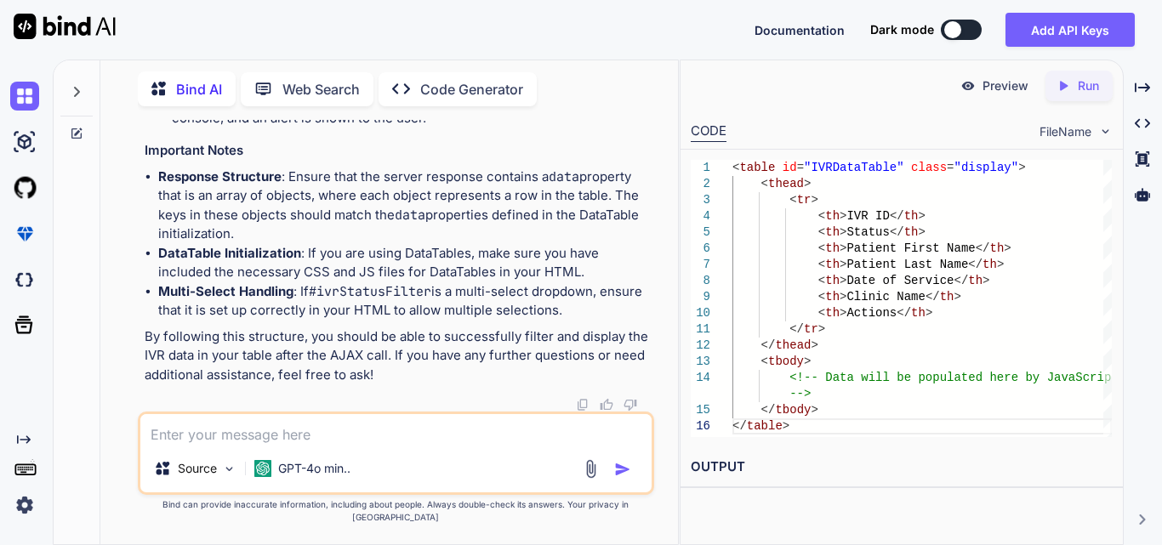
drag, startPoint x: 231, startPoint y: 197, endPoint x: 339, endPoint y: 408, distance: 236.9
copy code "var dataTable = $( '#IVRDataTable' ). DataTable (); dataTable. clear (). destro…"
